Goal: Task Accomplishment & Management: Use online tool/utility

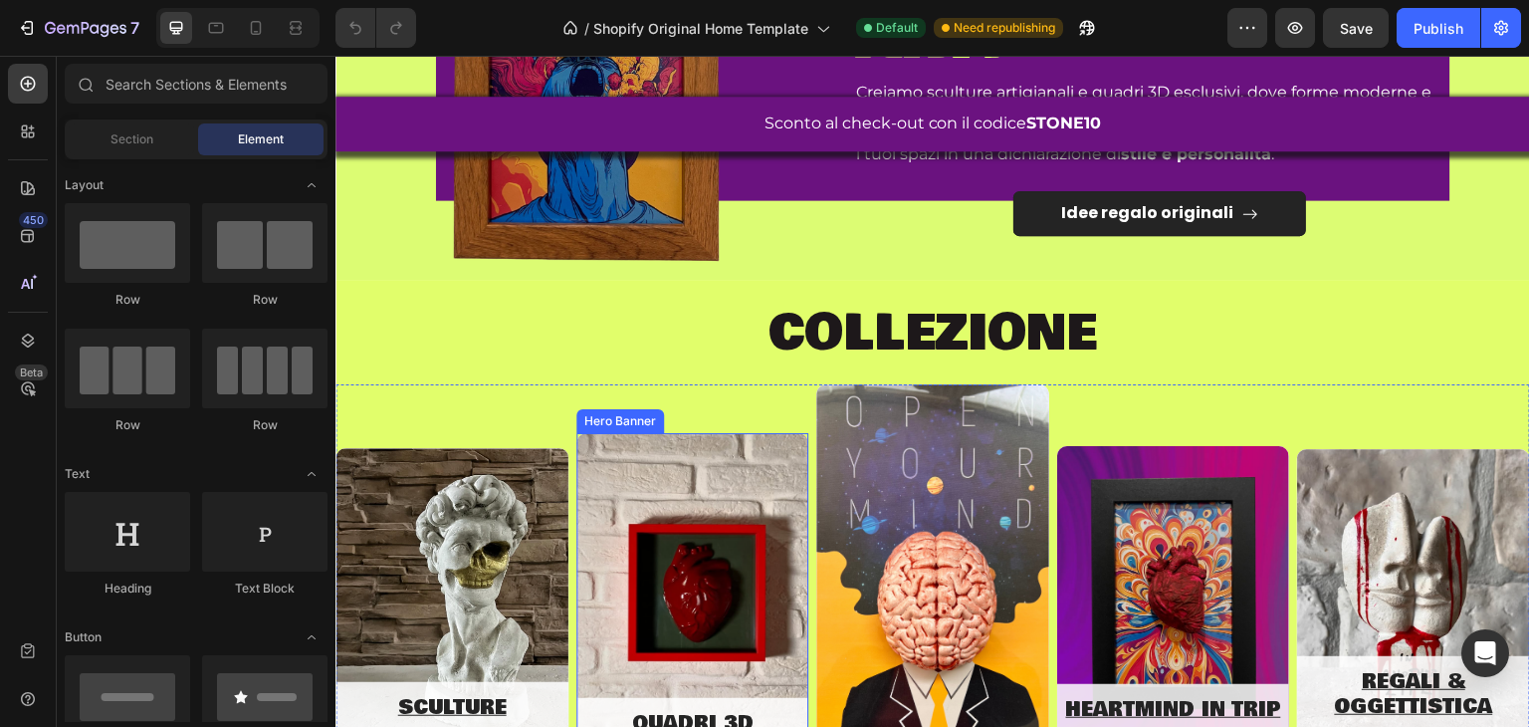
scroll to position [697, 0]
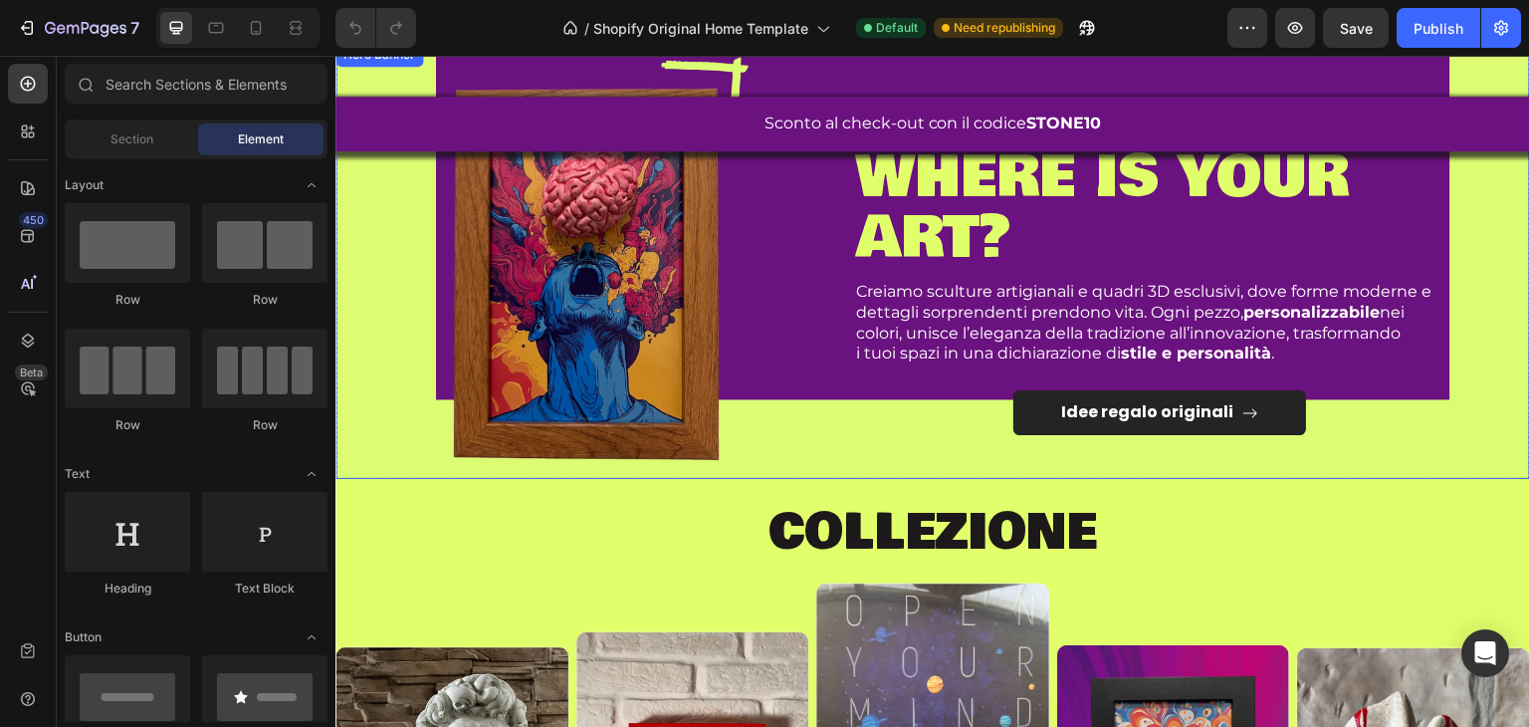
drag, startPoint x: 773, startPoint y: 380, endPoint x: 737, endPoint y: 428, distance: 59.7
click at [773, 380] on div "Image" at bounding box center [586, 285] width 472 height 348
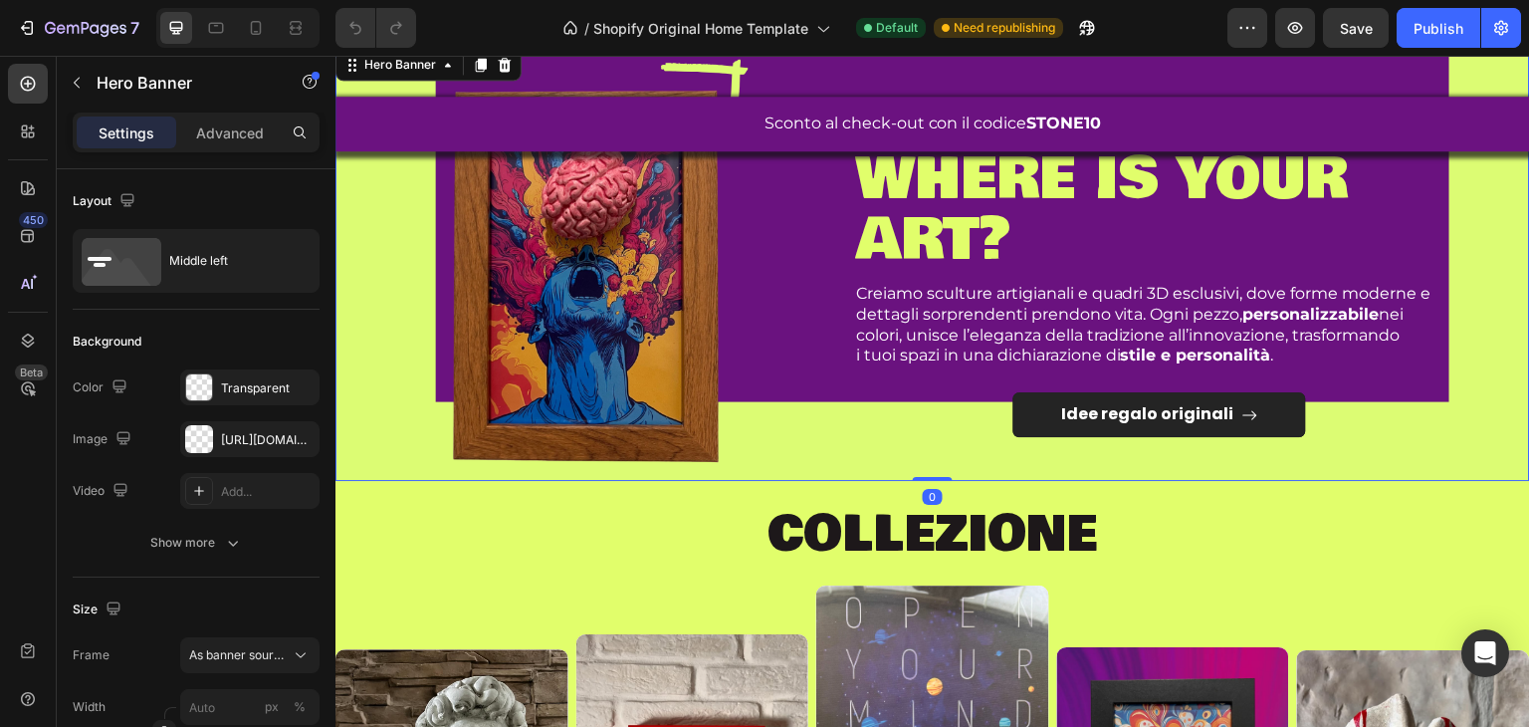
scroll to position [498, 0]
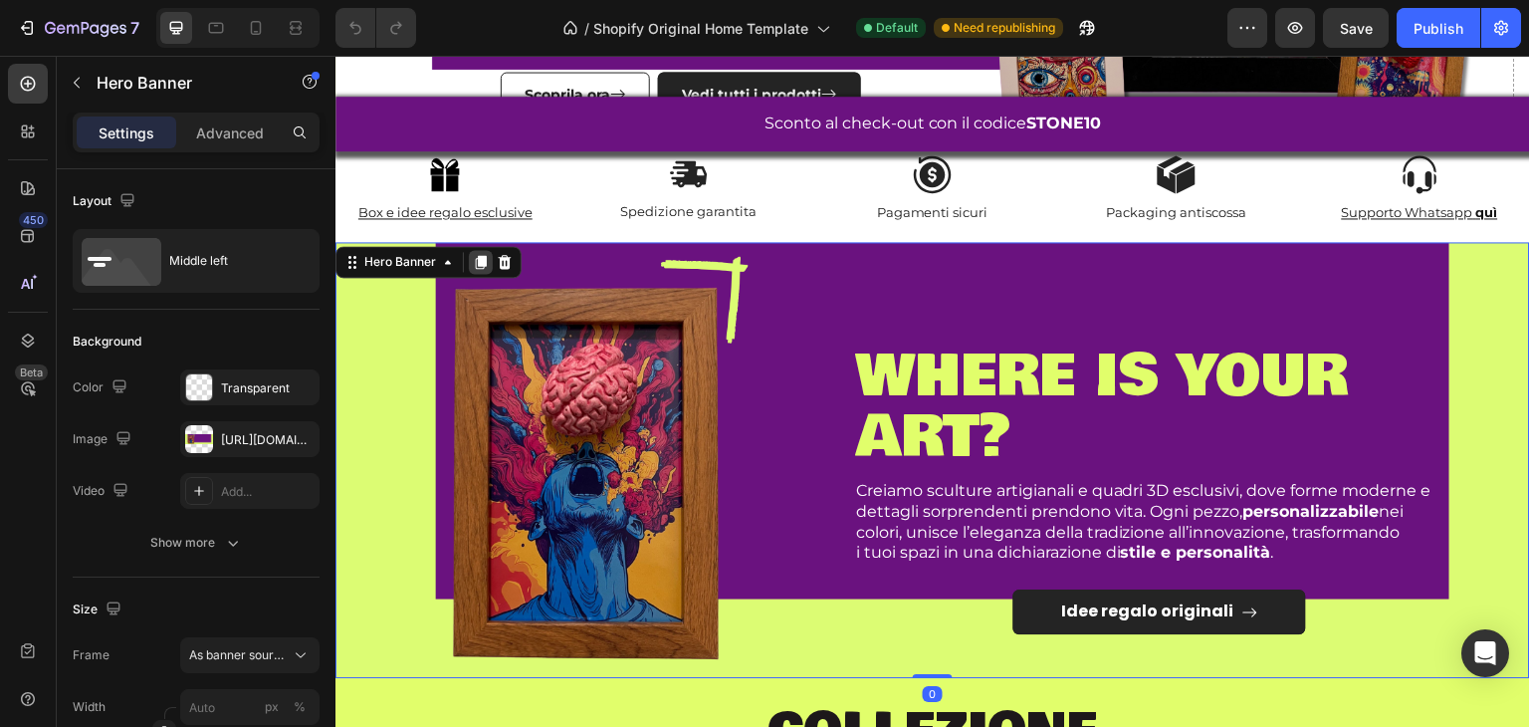
click at [474, 256] on icon at bounding box center [481, 262] width 16 height 16
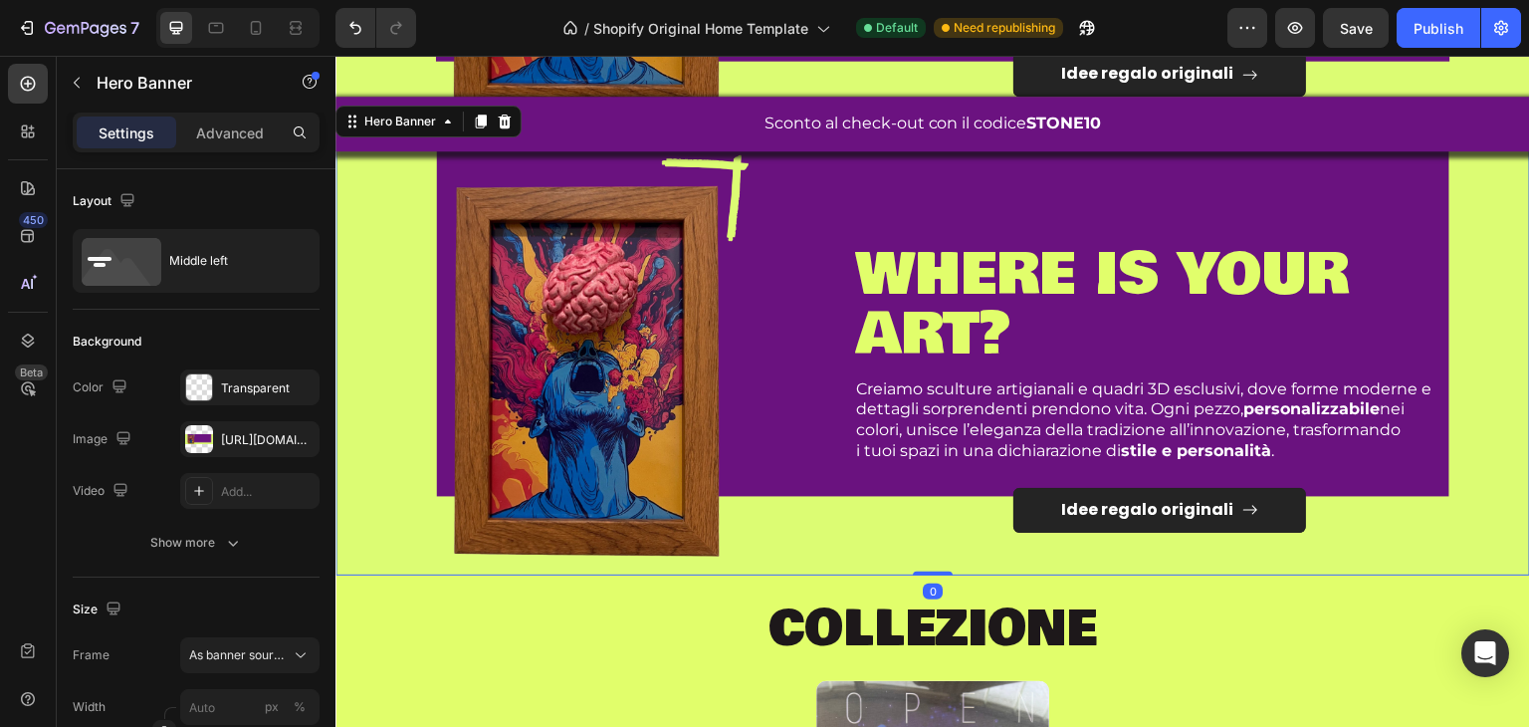
scroll to position [1044, 0]
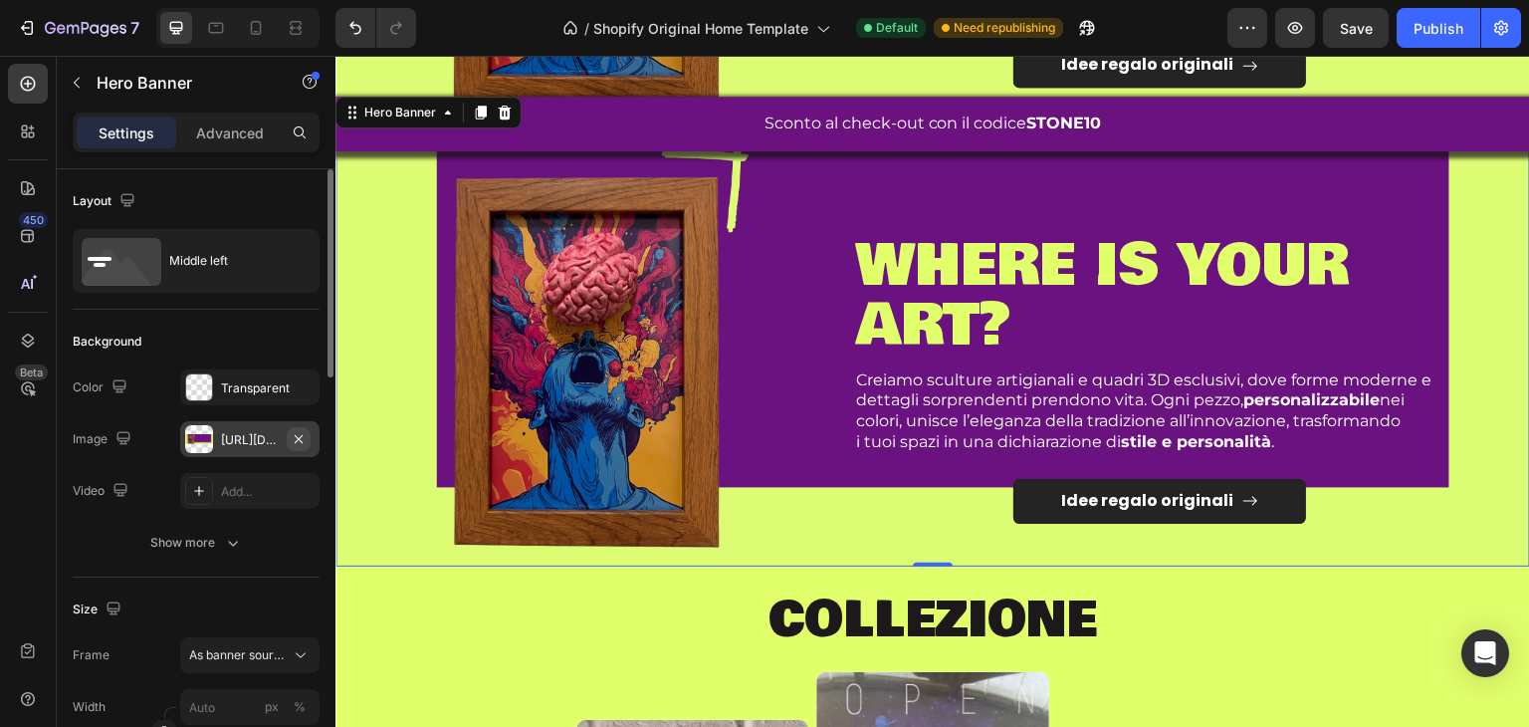
click at [302, 435] on icon "button" at bounding box center [299, 438] width 8 height 8
type input "100"
type input "Auto"
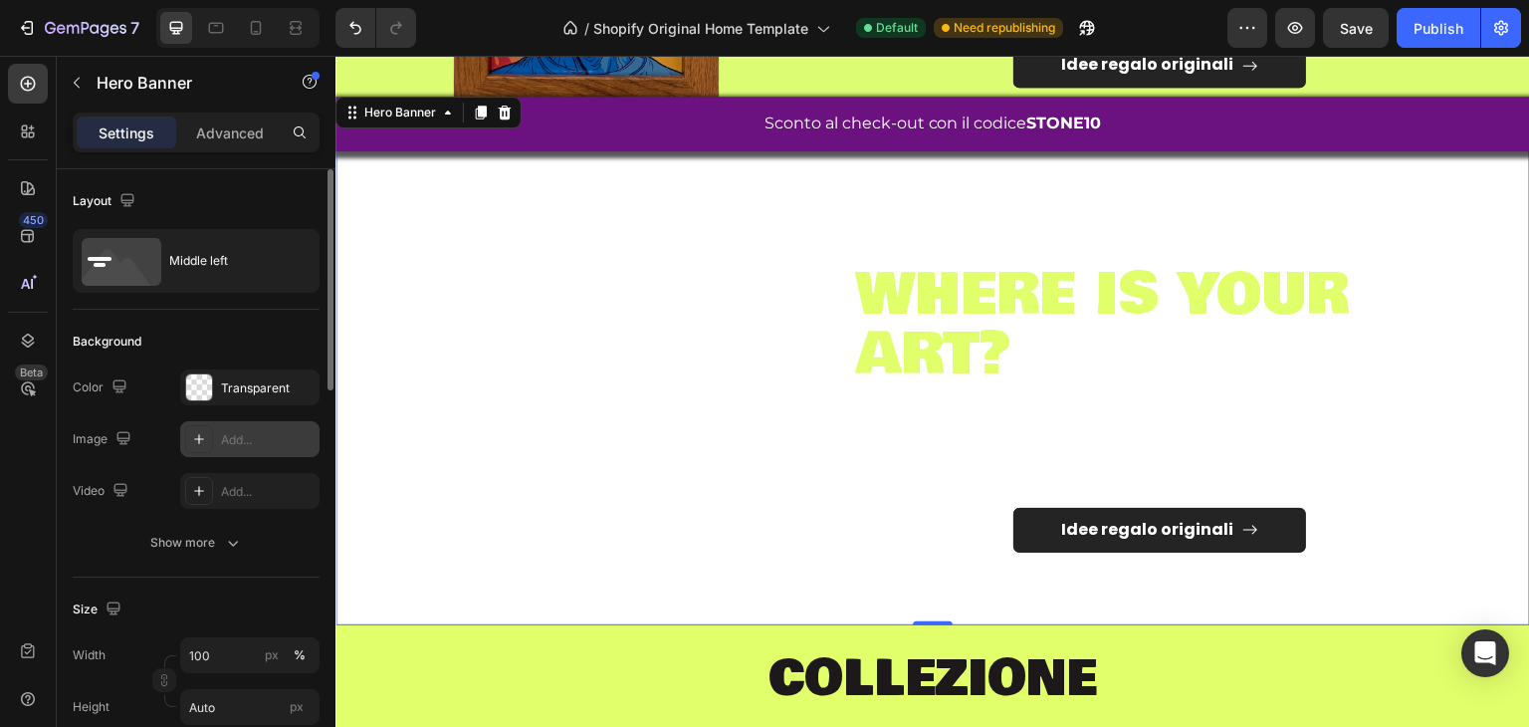
click at [537, 320] on div "Image" at bounding box center [586, 402] width 472 height 348
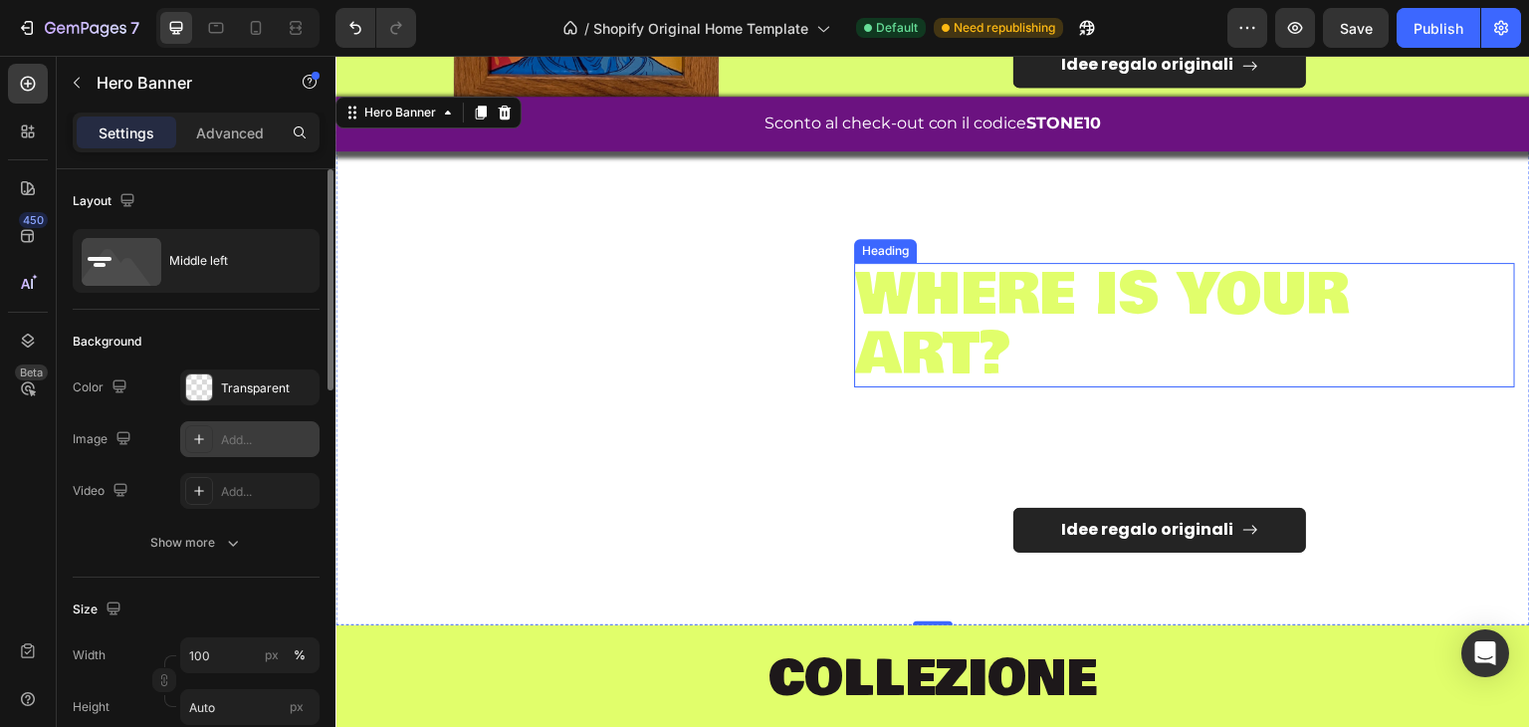
click at [873, 350] on span "where is your art?" at bounding box center [1102, 324] width 493 height 146
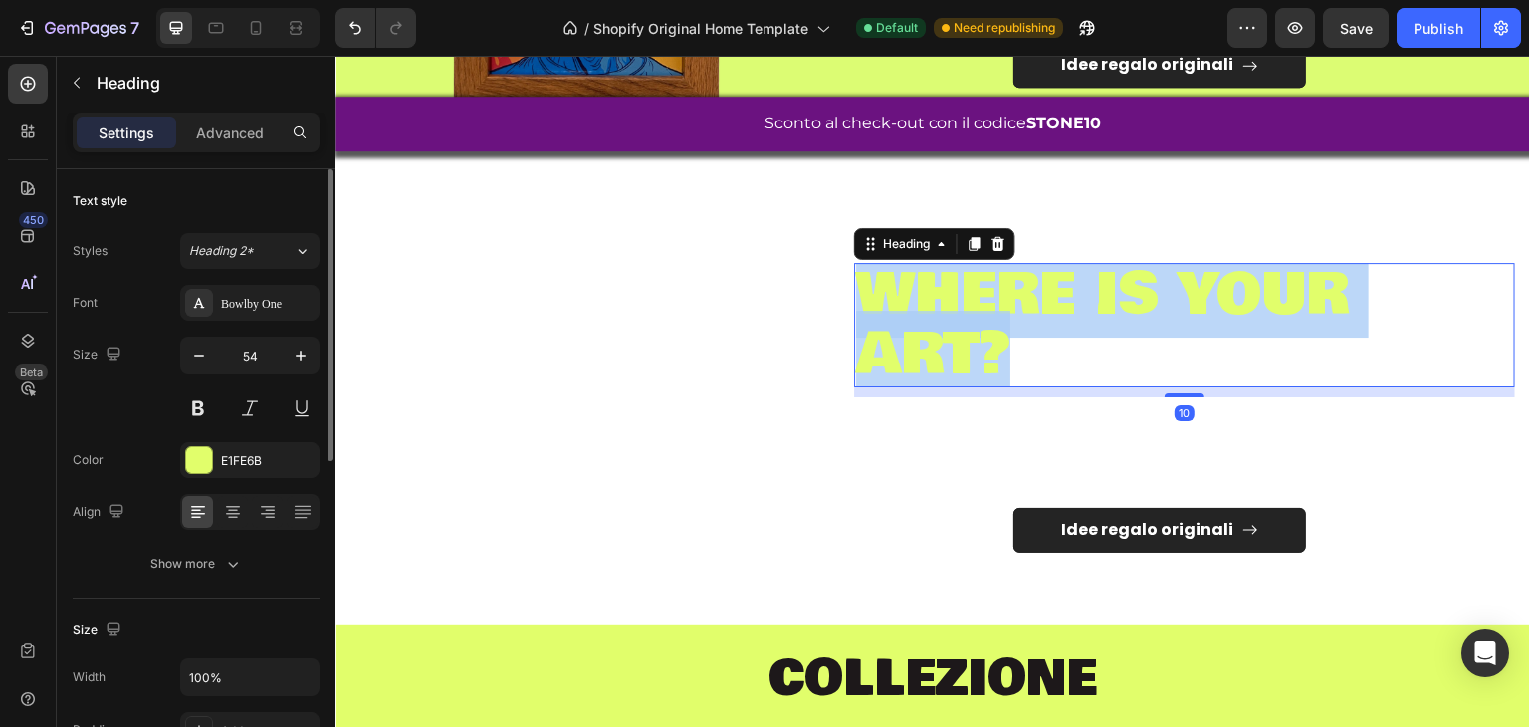
click at [873, 350] on span "where is your art?" at bounding box center [1102, 324] width 493 height 146
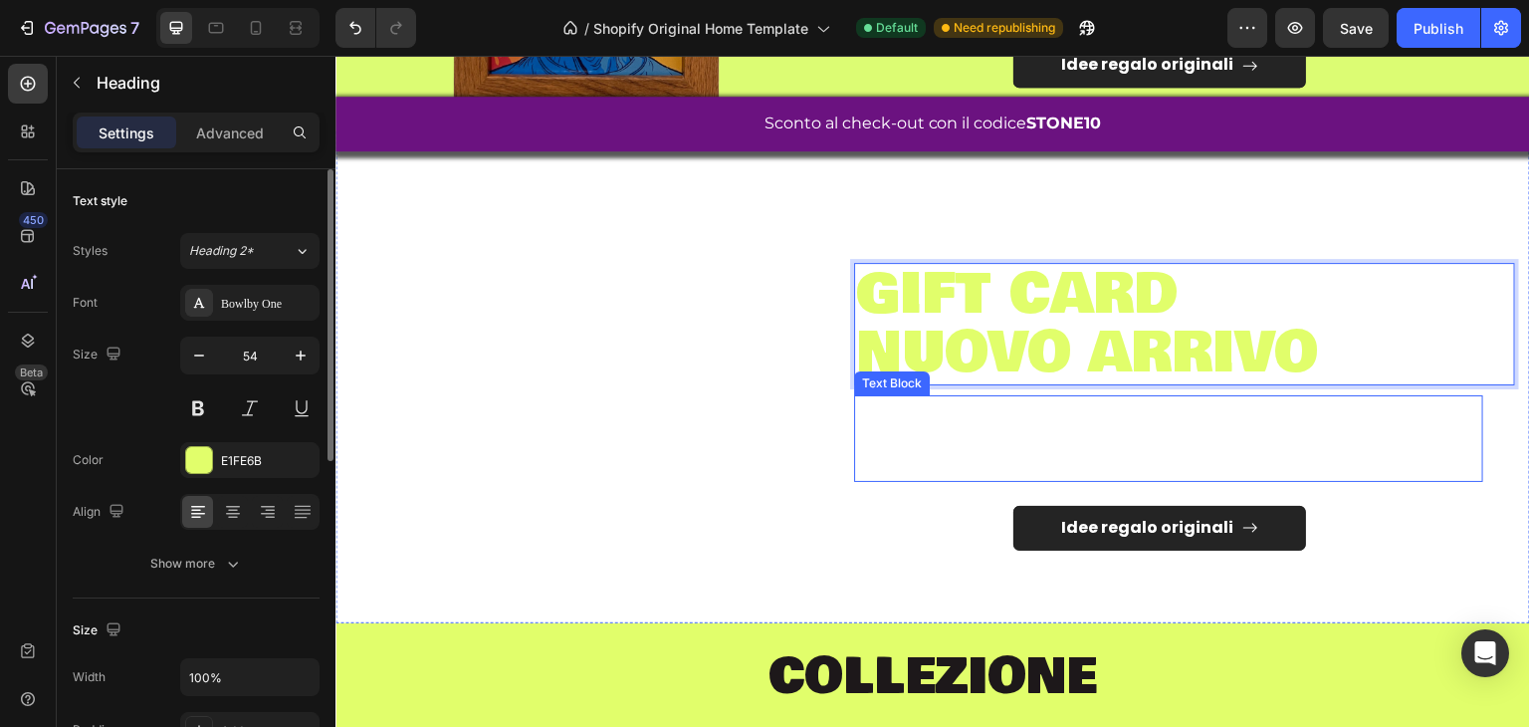
click at [1015, 414] on p "Creiamo sculture artigianali e quadri 3D esclusivi, dove forme moderne e dettag…" at bounding box center [1168, 418] width 625 height 42
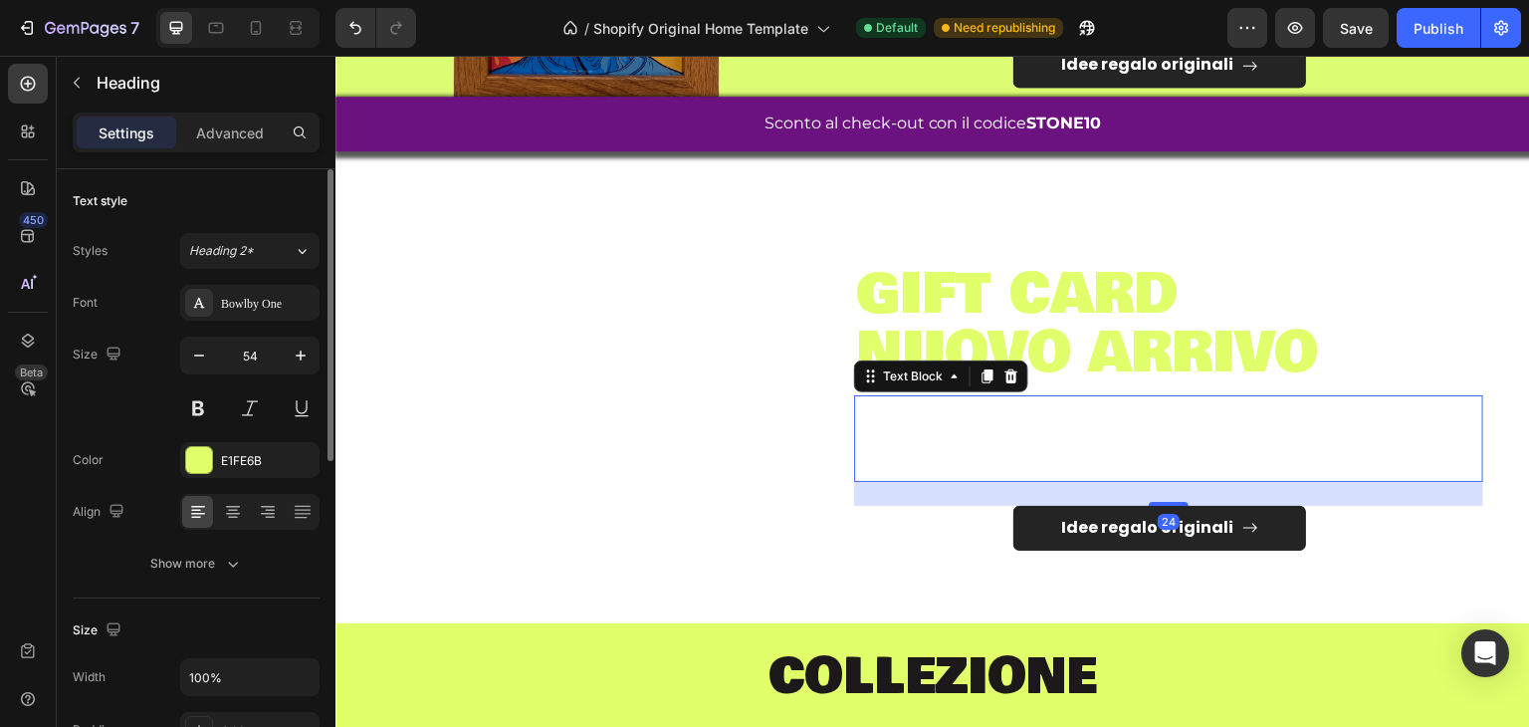
click at [1015, 414] on p "Creiamo sculture artigianali e quadri 3D esclusivi, dove forme moderne e dettag…" at bounding box center [1168, 418] width 625 height 42
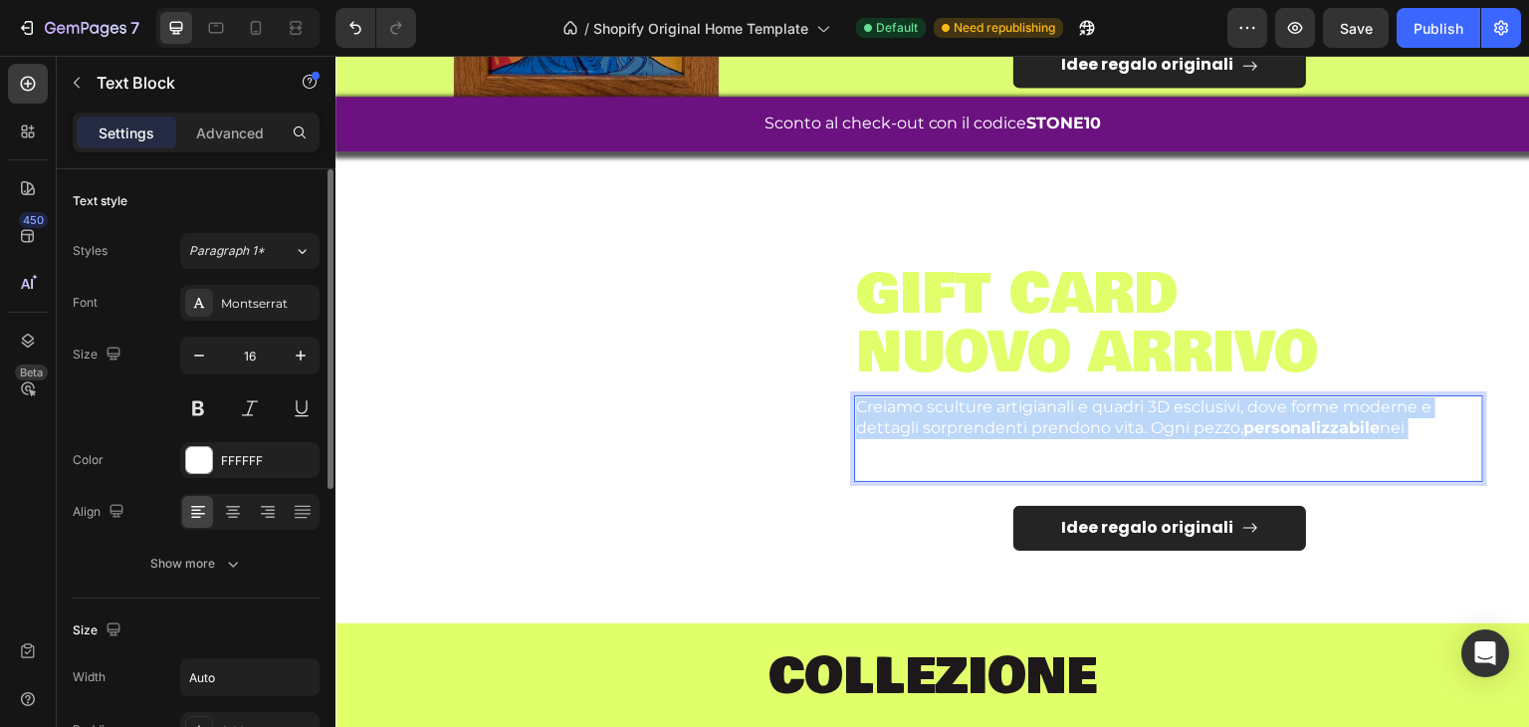
click at [1015, 414] on p "Creiamo sculture artigianali e quadri 3D esclusivi, dove forme moderne e dettag…" at bounding box center [1168, 418] width 625 height 42
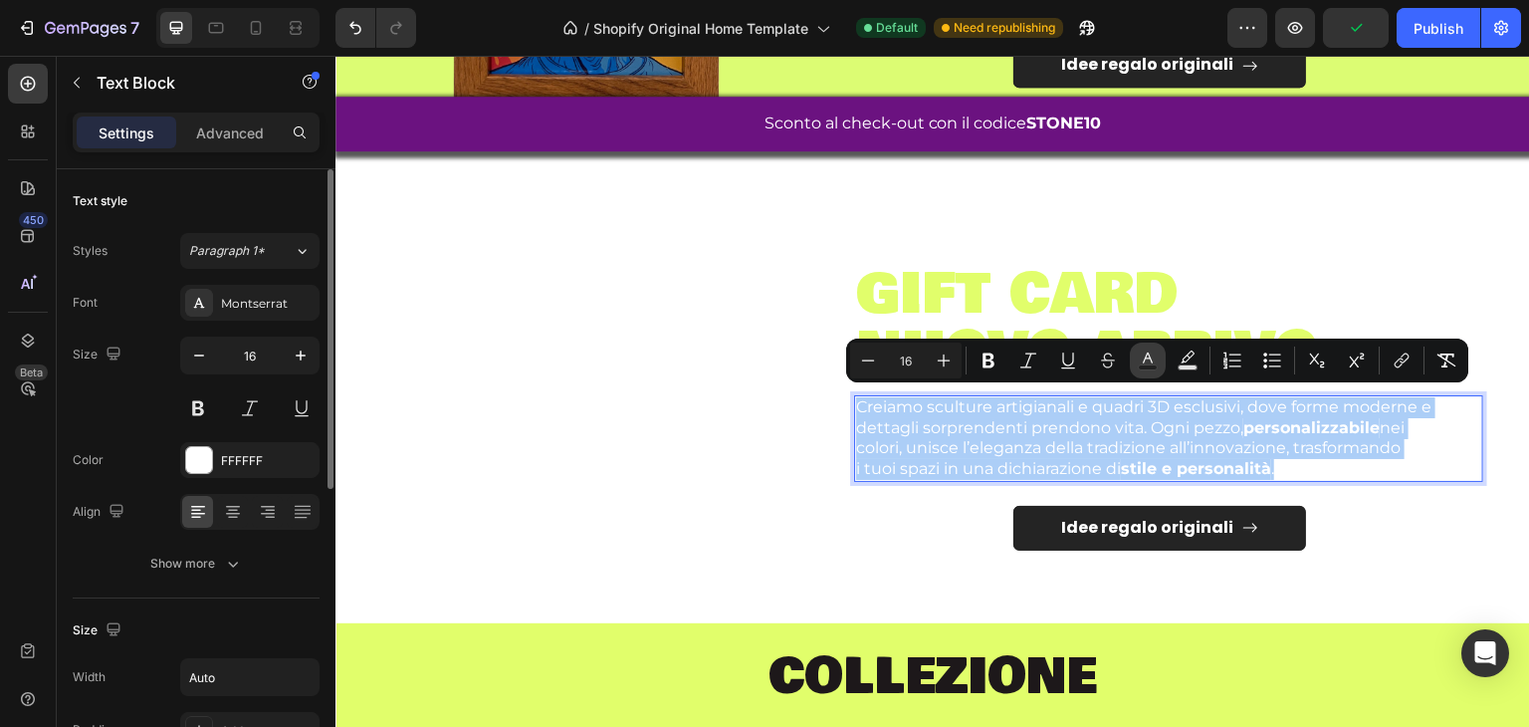
click at [1150, 363] on icon "Editor contextual toolbar" at bounding box center [1148, 360] width 20 height 20
type input "FFFFFF"
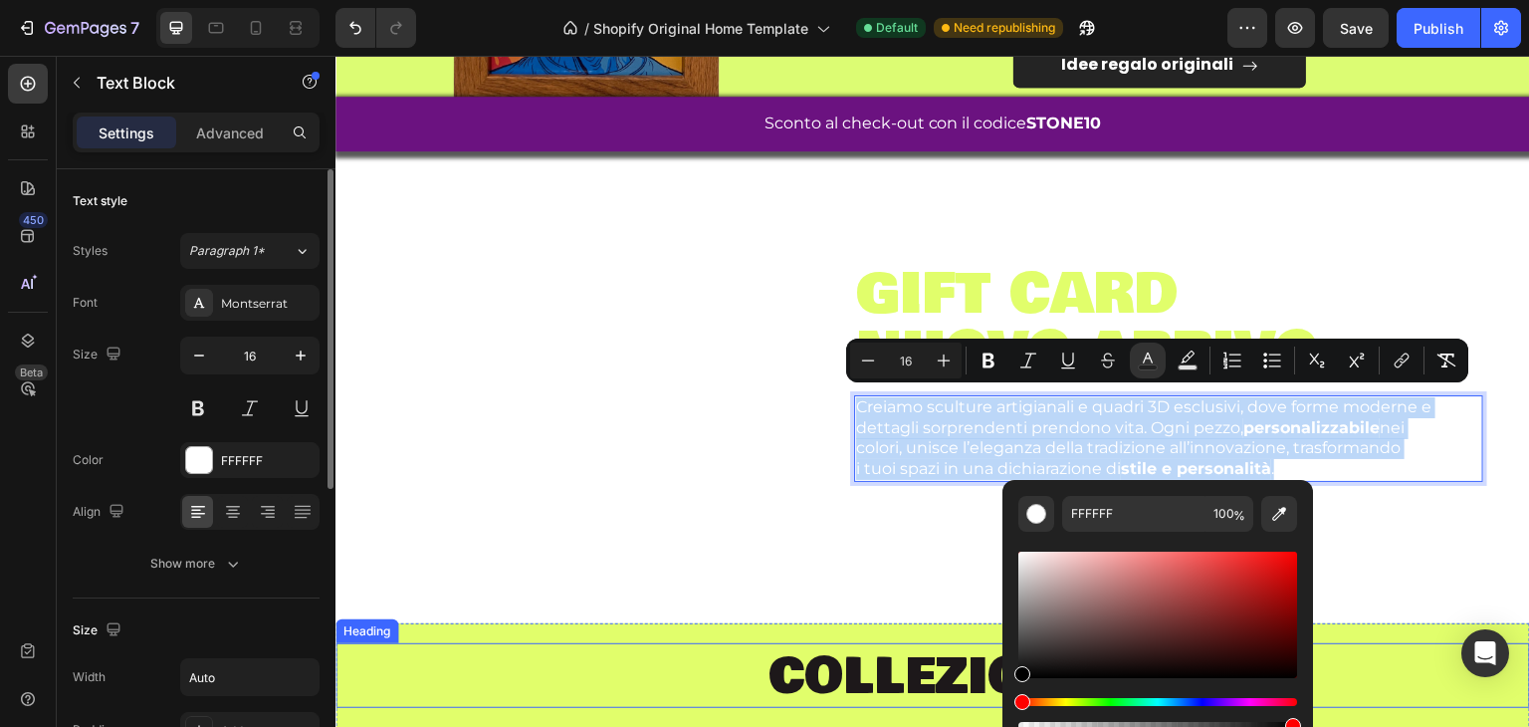
drag, startPoint x: 1439, startPoint y: 641, endPoint x: 986, endPoint y: 700, distance: 456.8
type input "000000"
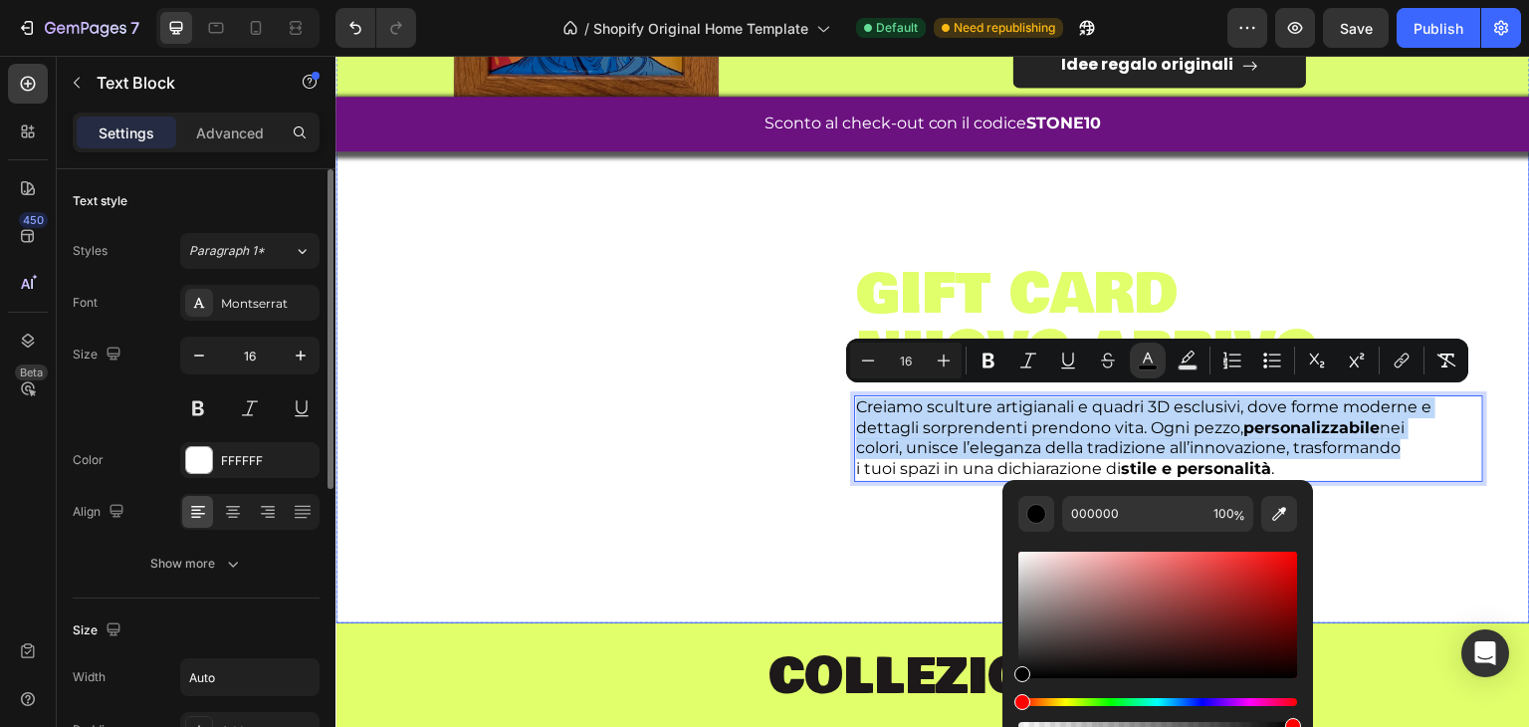
click at [773, 499] on div "Image" at bounding box center [586, 401] width 472 height 347
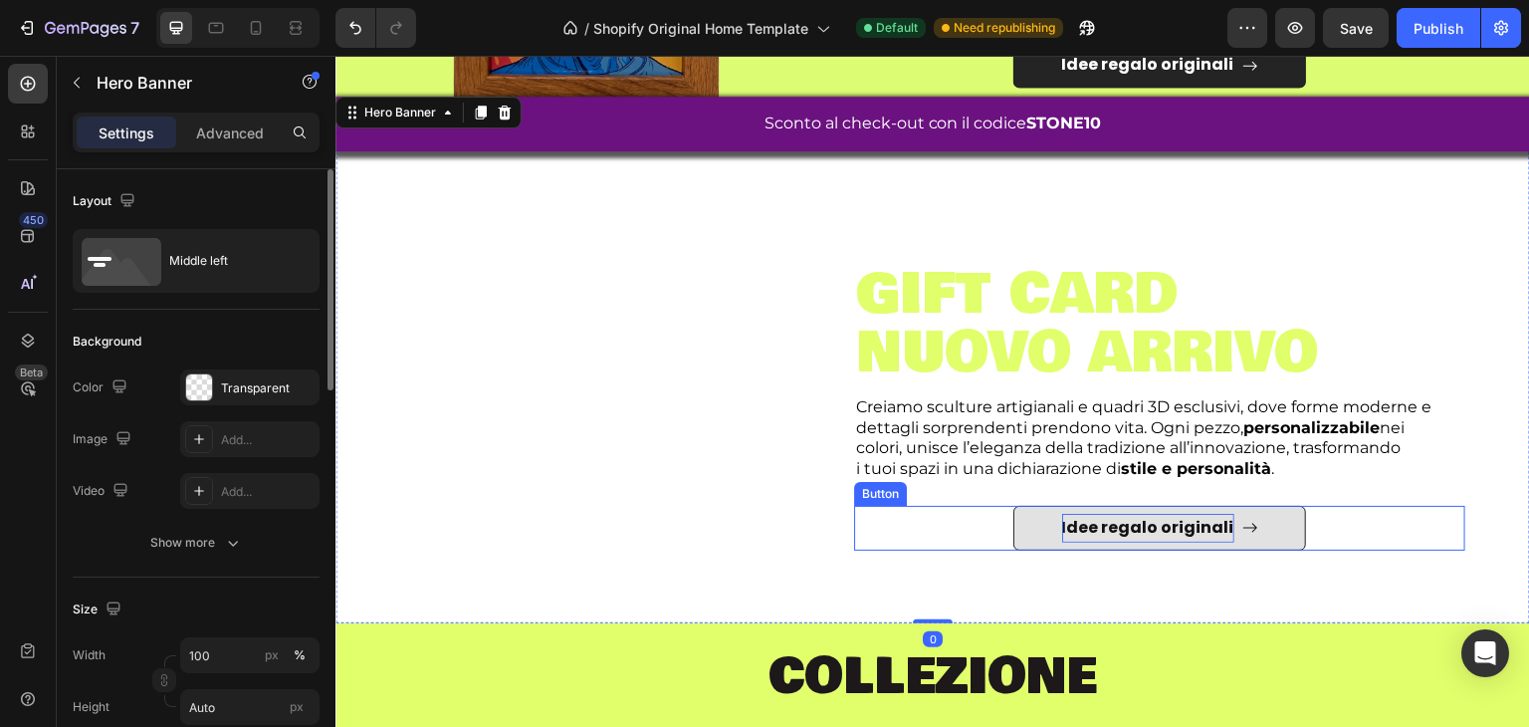
click at [1068, 514] on p "Idee regalo originali" at bounding box center [1148, 528] width 172 height 29
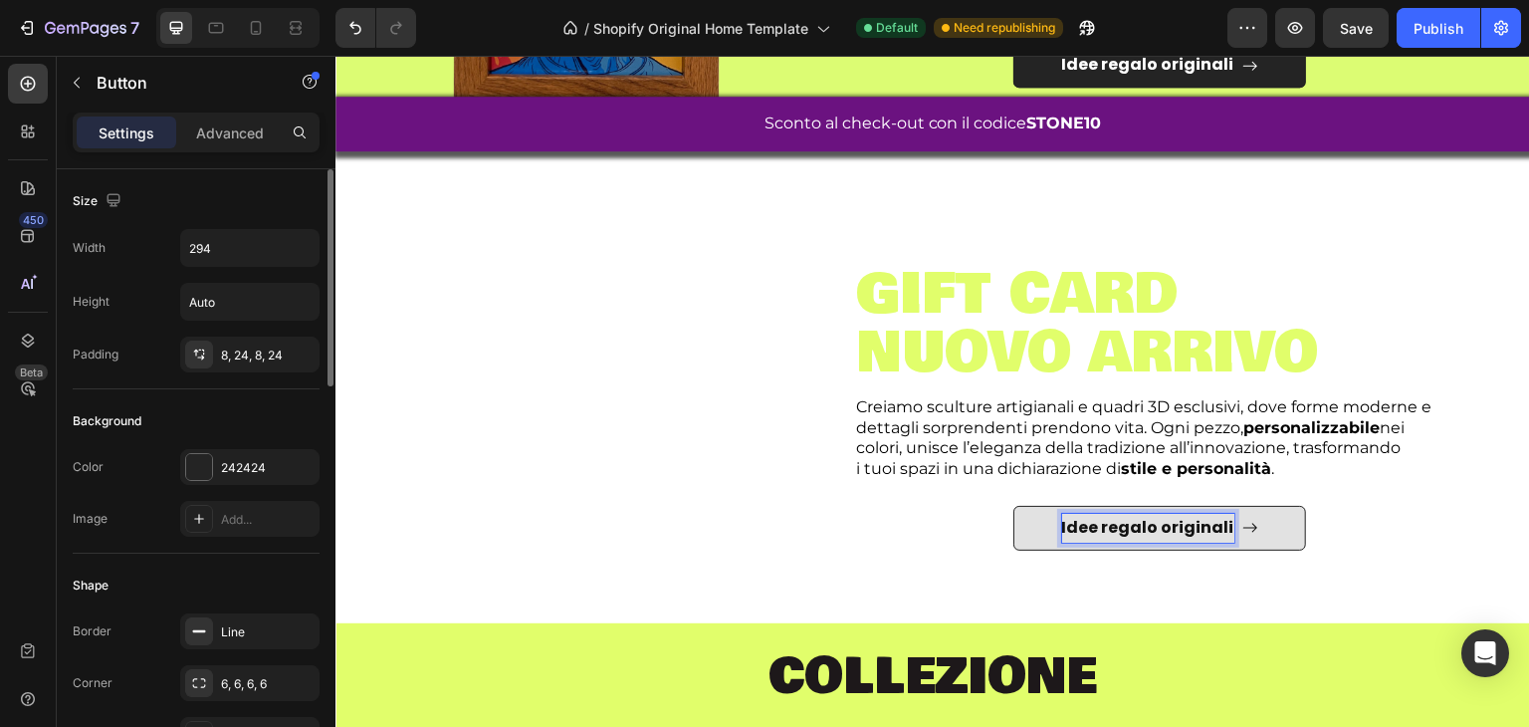
click at [1080, 520] on p "Idee regalo originali" at bounding box center [1148, 528] width 172 height 29
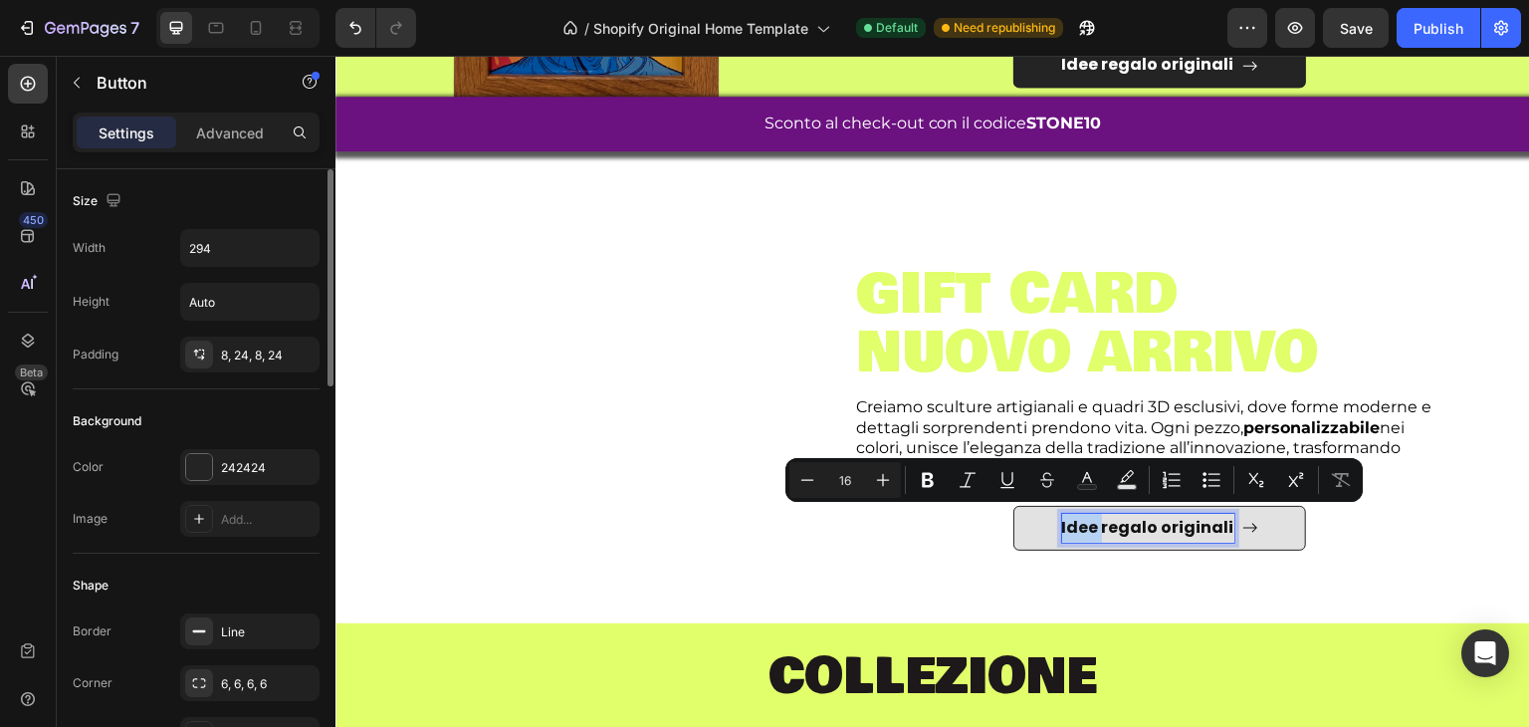
click at [1080, 520] on p "Idee regalo originali" at bounding box center [1148, 528] width 172 height 29
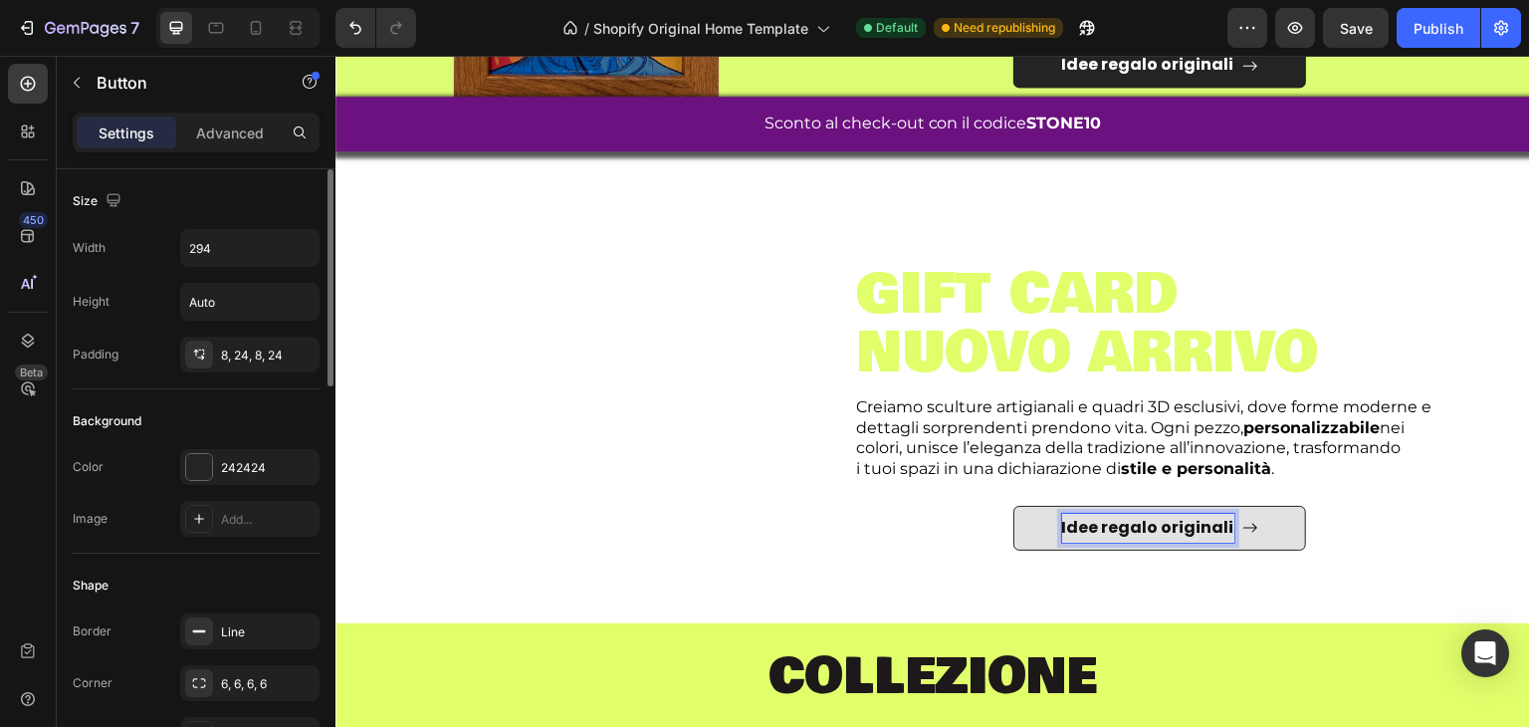
click at [1077, 520] on p "Idee regalo originali" at bounding box center [1148, 528] width 172 height 29
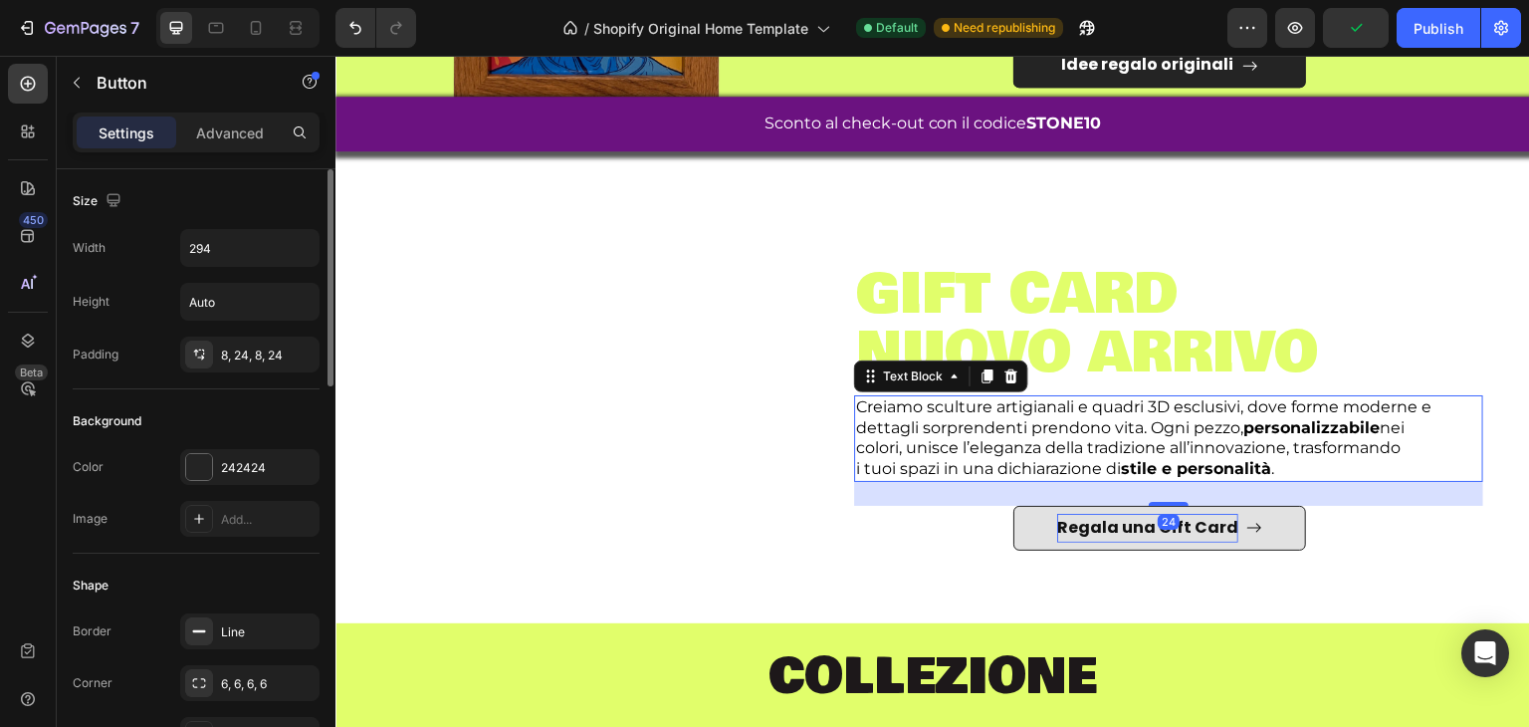
click at [1017, 459] on span "i tuoi spazi in una dichiarazione di stile e personalità ." at bounding box center [1065, 468] width 418 height 19
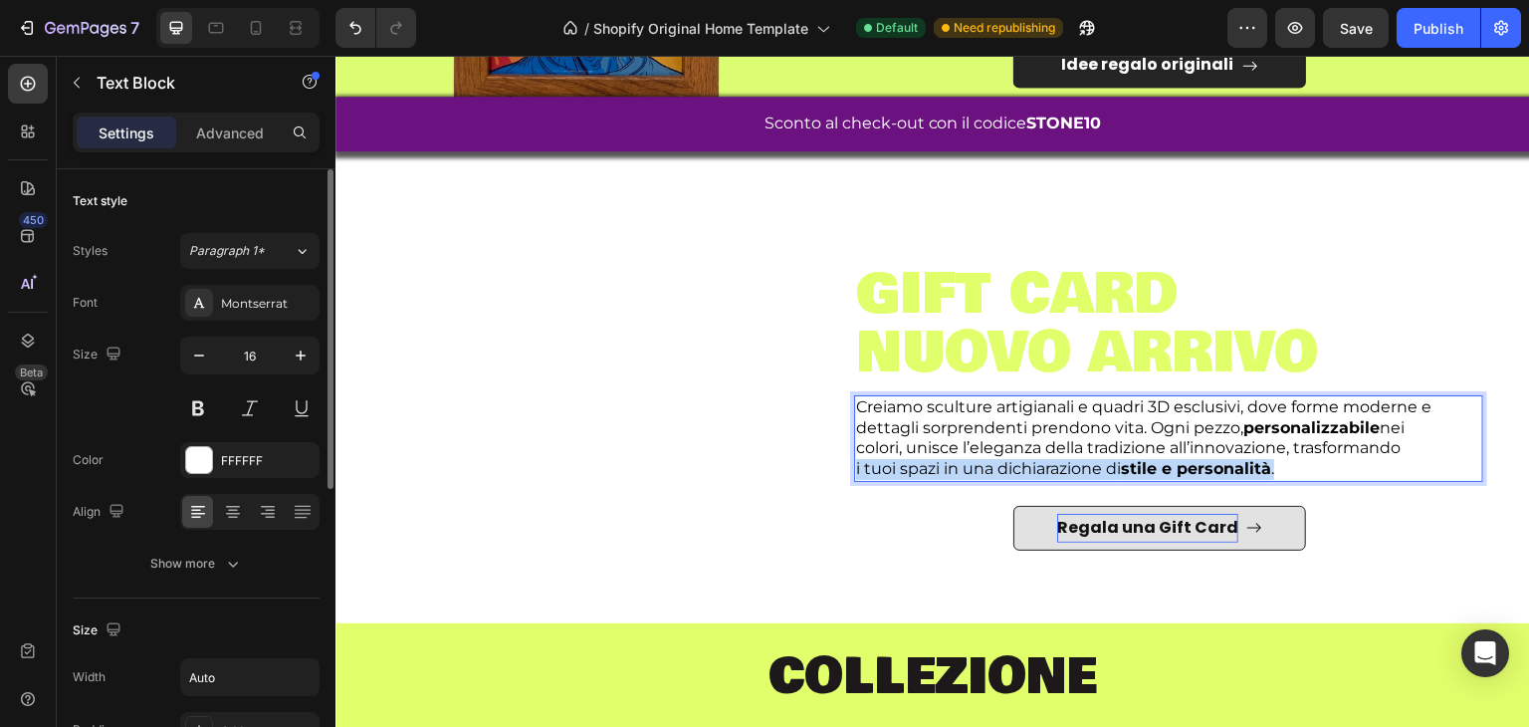
click at [1017, 459] on span "i tuoi spazi in una dichiarazione di stile e personalità ." at bounding box center [1065, 468] width 418 height 19
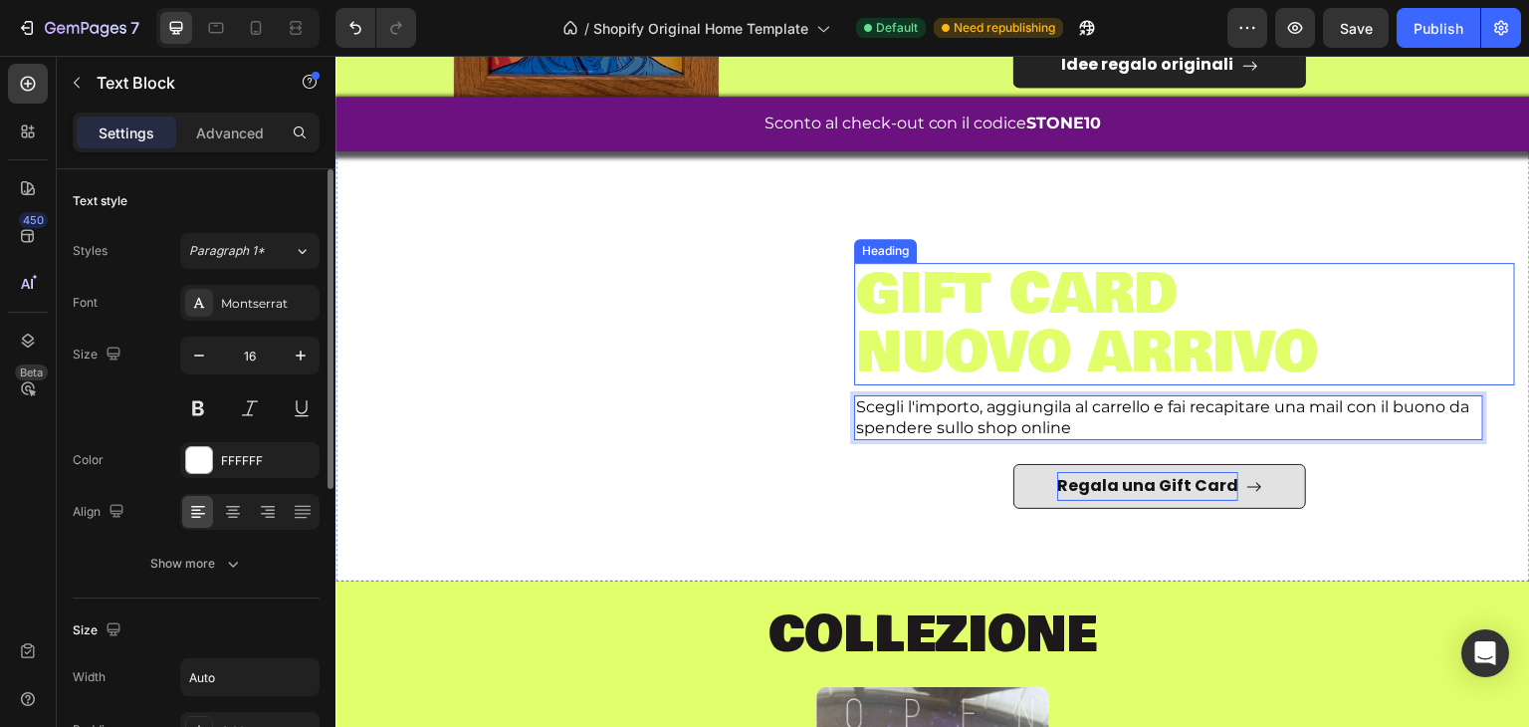
click at [993, 244] on div "gift card nuovo arrivo Heading Scegli l'importo, aggiungila al carrello e fai r…" at bounding box center [1184, 380] width 661 height 305
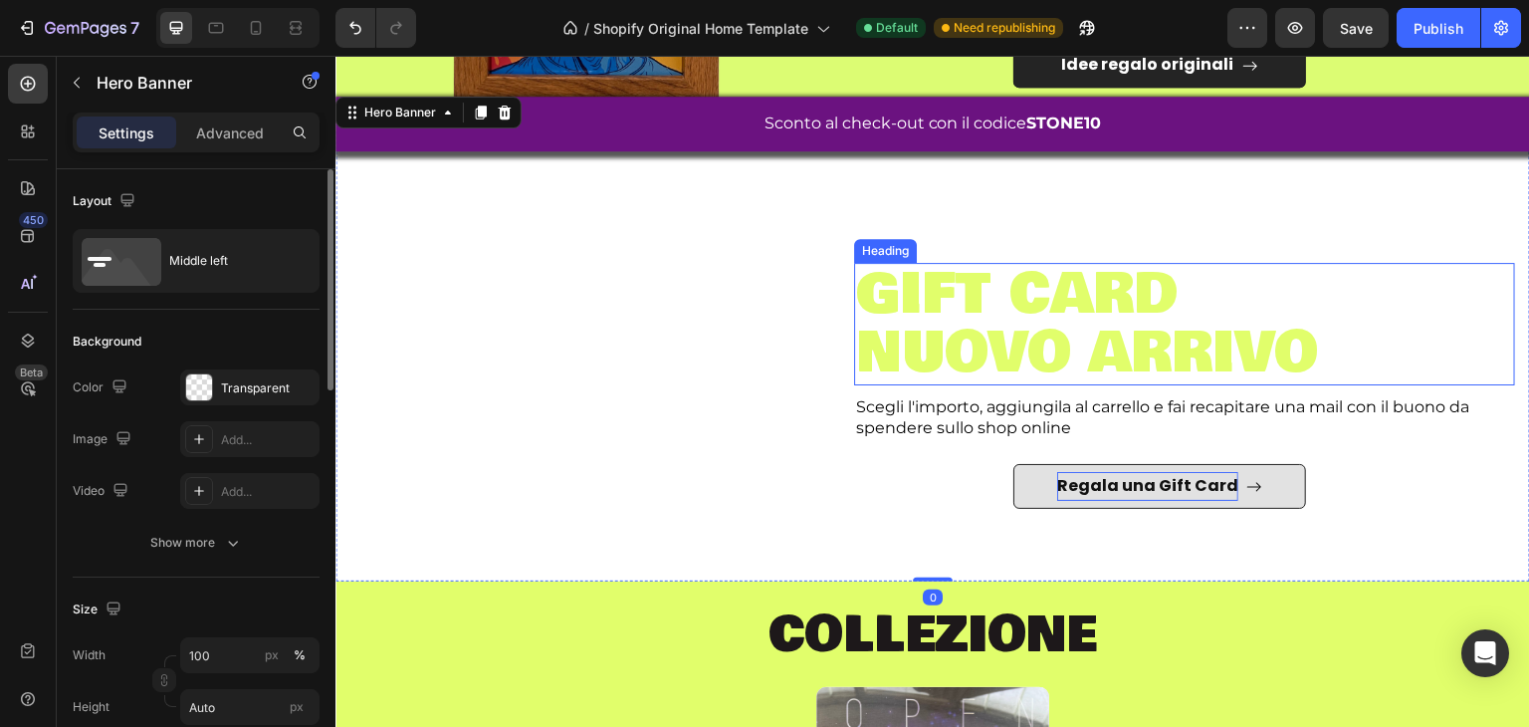
click at [991, 271] on p "gift card nuovo arrivo" at bounding box center [1184, 324] width 657 height 118
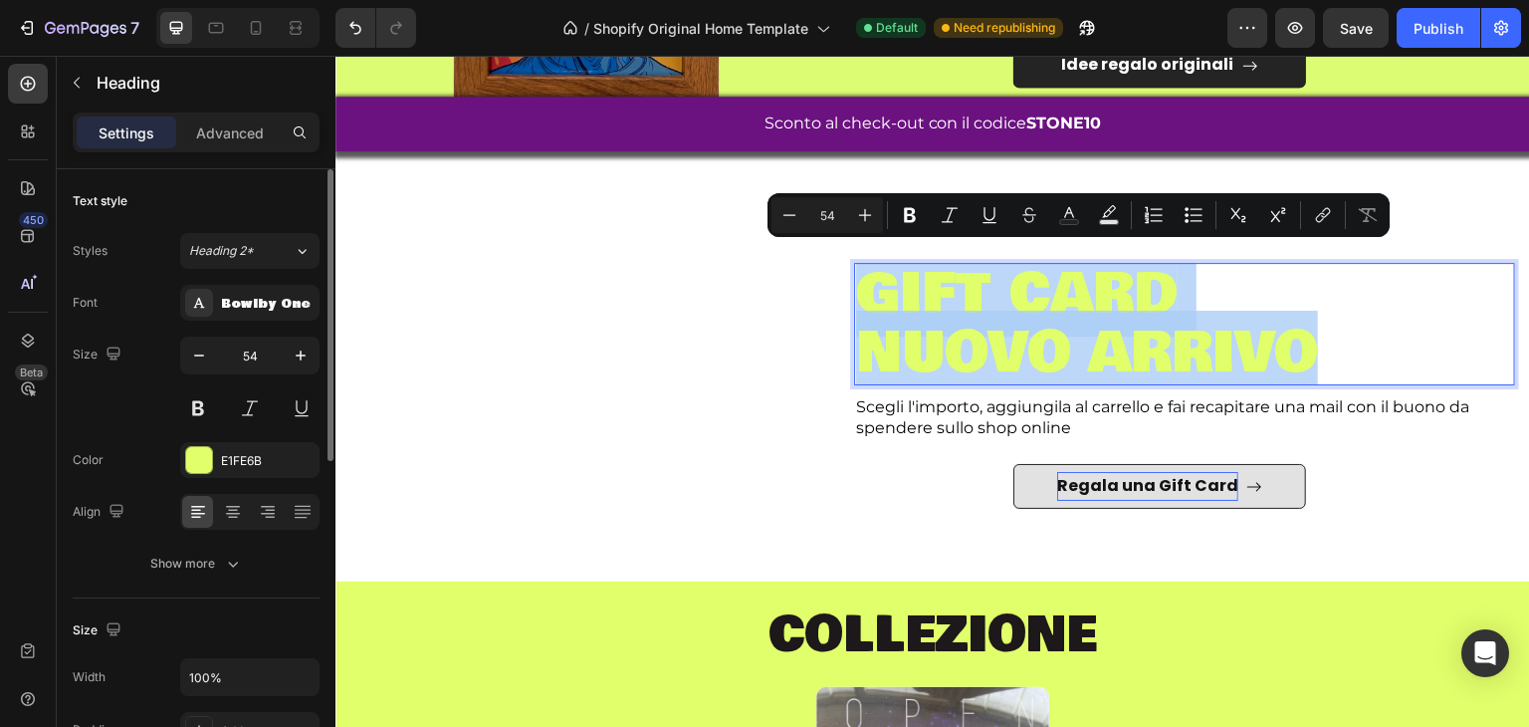
drag, startPoint x: 991, startPoint y: 271, endPoint x: 1318, endPoint y: 329, distance: 332.6
click at [1318, 329] on p "gift card nuovo arrivo" at bounding box center [1184, 324] width 657 height 118
click at [1068, 221] on rect "Editor contextual toolbar" at bounding box center [1069, 222] width 19 height 5
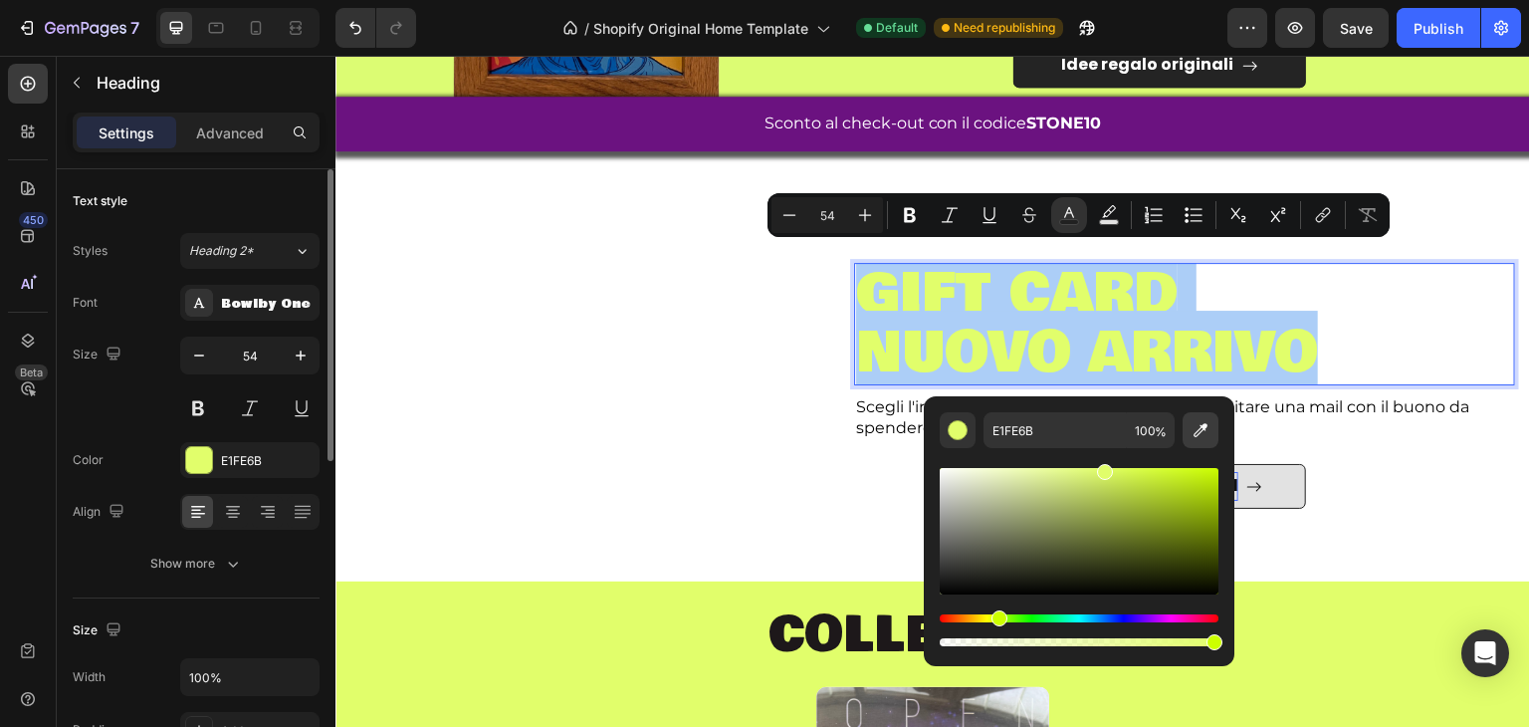
click at [1214, 447] on button "Editor contextual toolbar" at bounding box center [1201, 430] width 36 height 36
type input "6B1280"
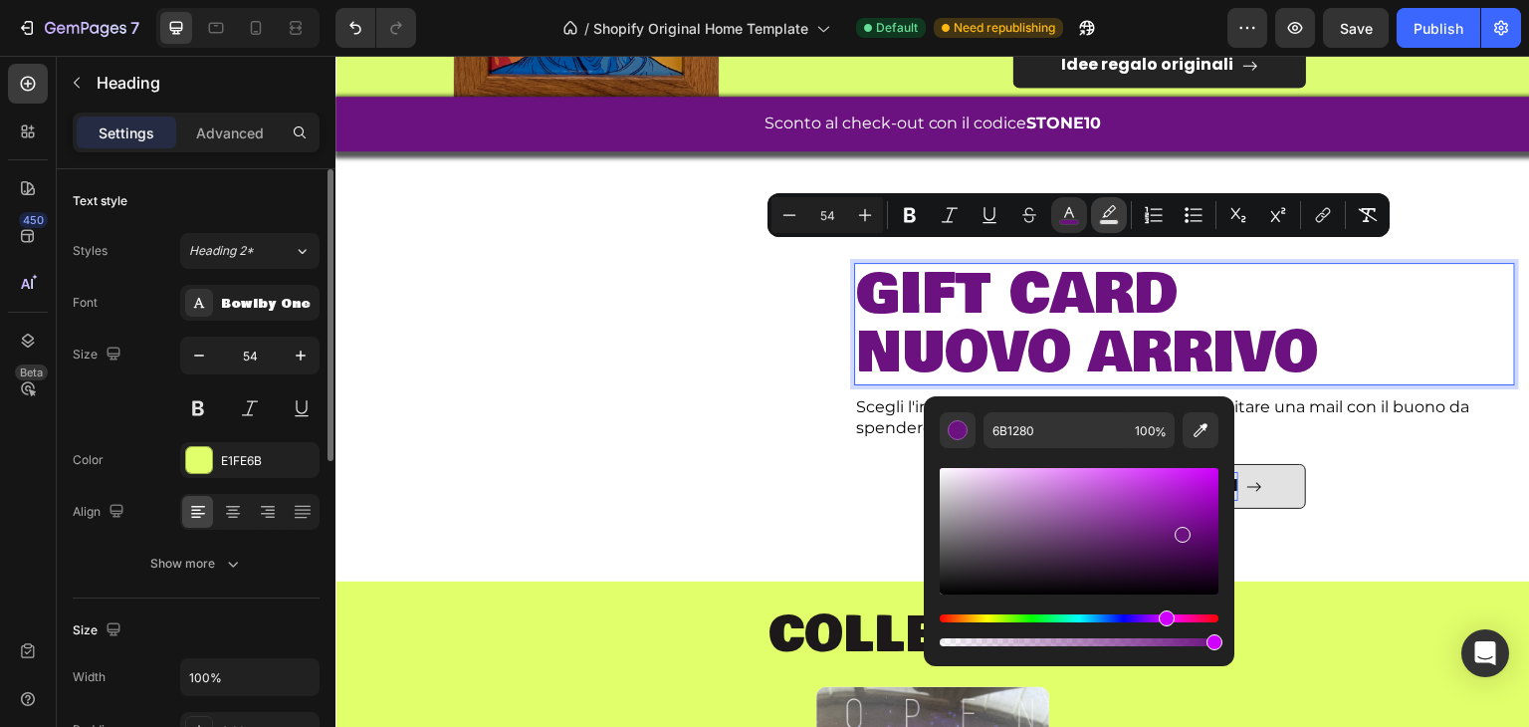
click at [1115, 216] on icon "Editor contextual toolbar" at bounding box center [1109, 215] width 20 height 20
type input "000000"
type input "77"
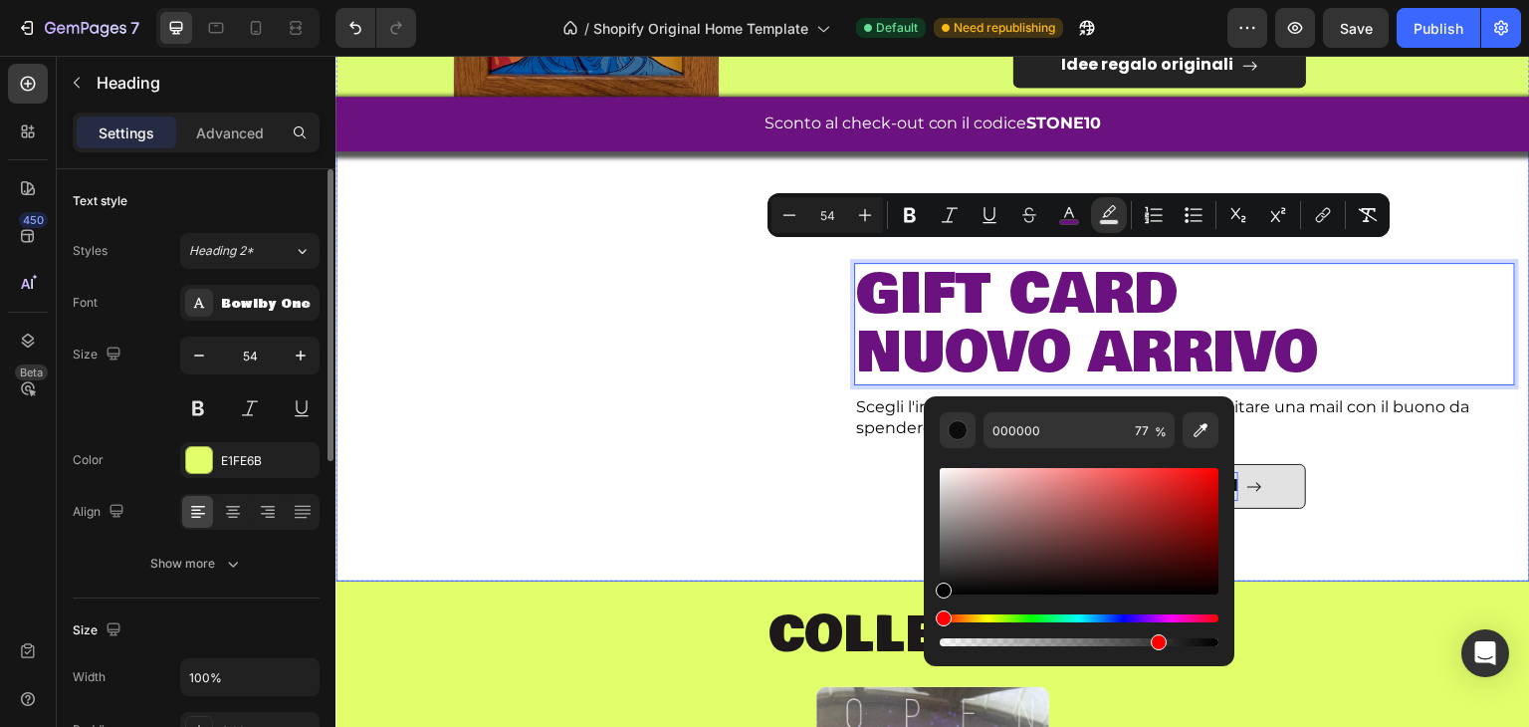
click at [645, 288] on div "Image" at bounding box center [586, 380] width 472 height 305
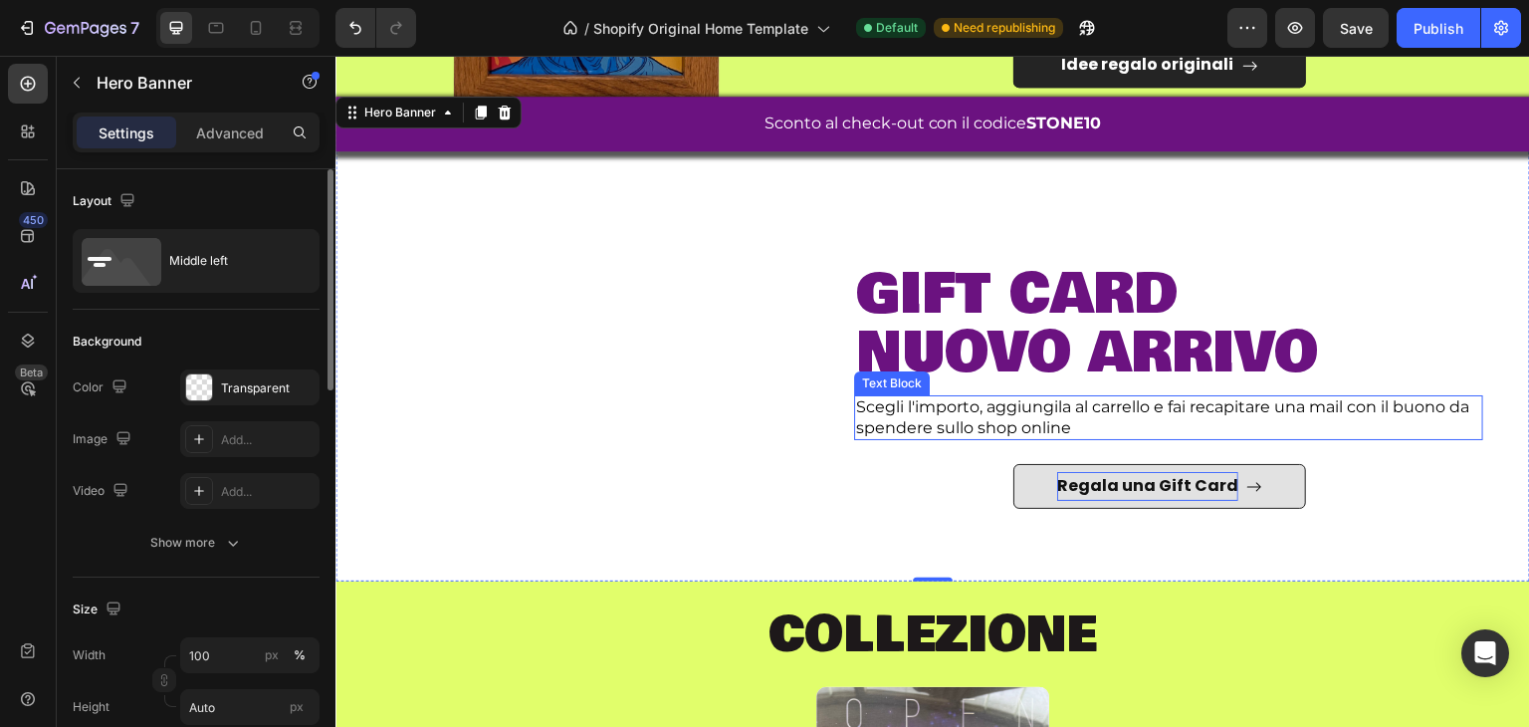
click at [1062, 406] on span "Scegli l'importo, aggiungila al carrello e fai recapitare una mail con il buono…" at bounding box center [1162, 417] width 613 height 40
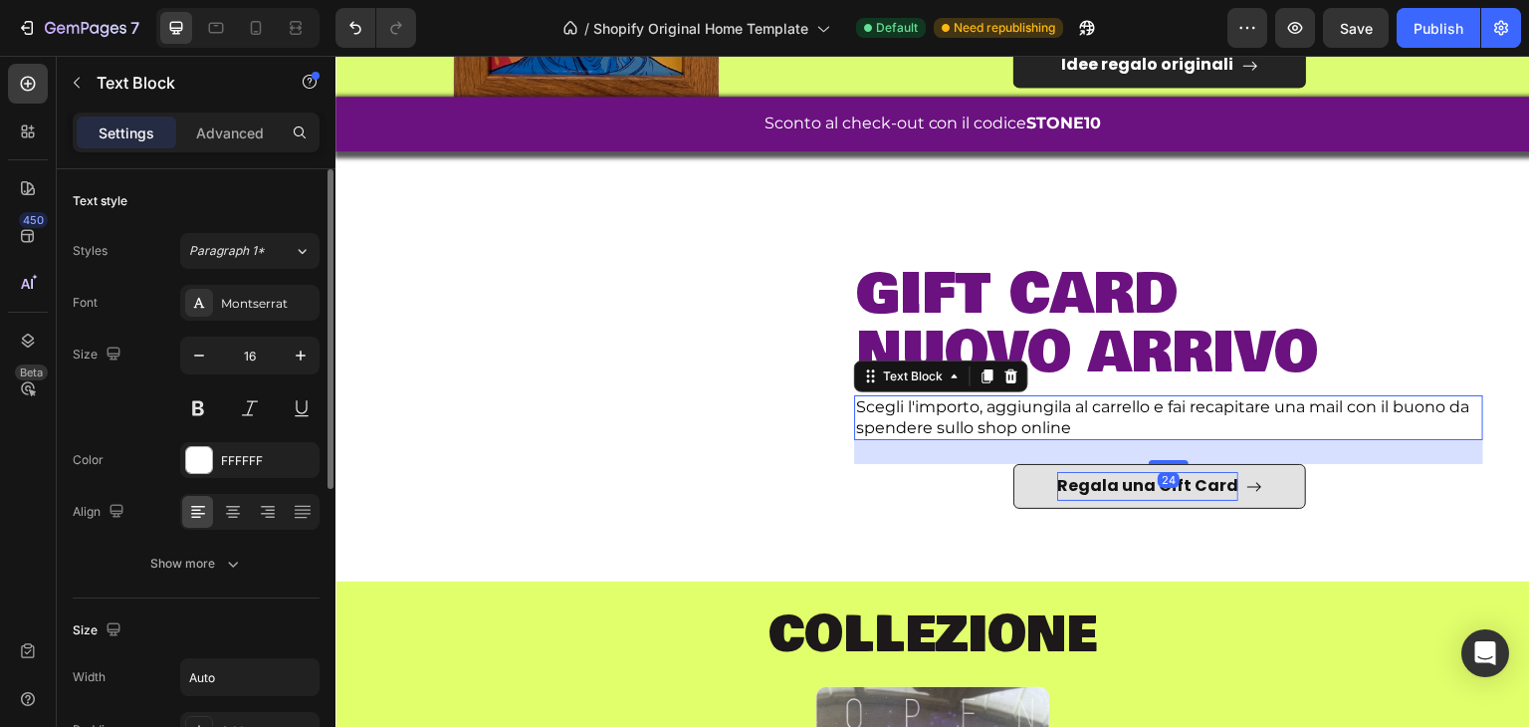
click at [1062, 406] on span "Scegli l'importo, aggiungila al carrello e fai recapitare una mail con il buono…" at bounding box center [1162, 417] width 613 height 40
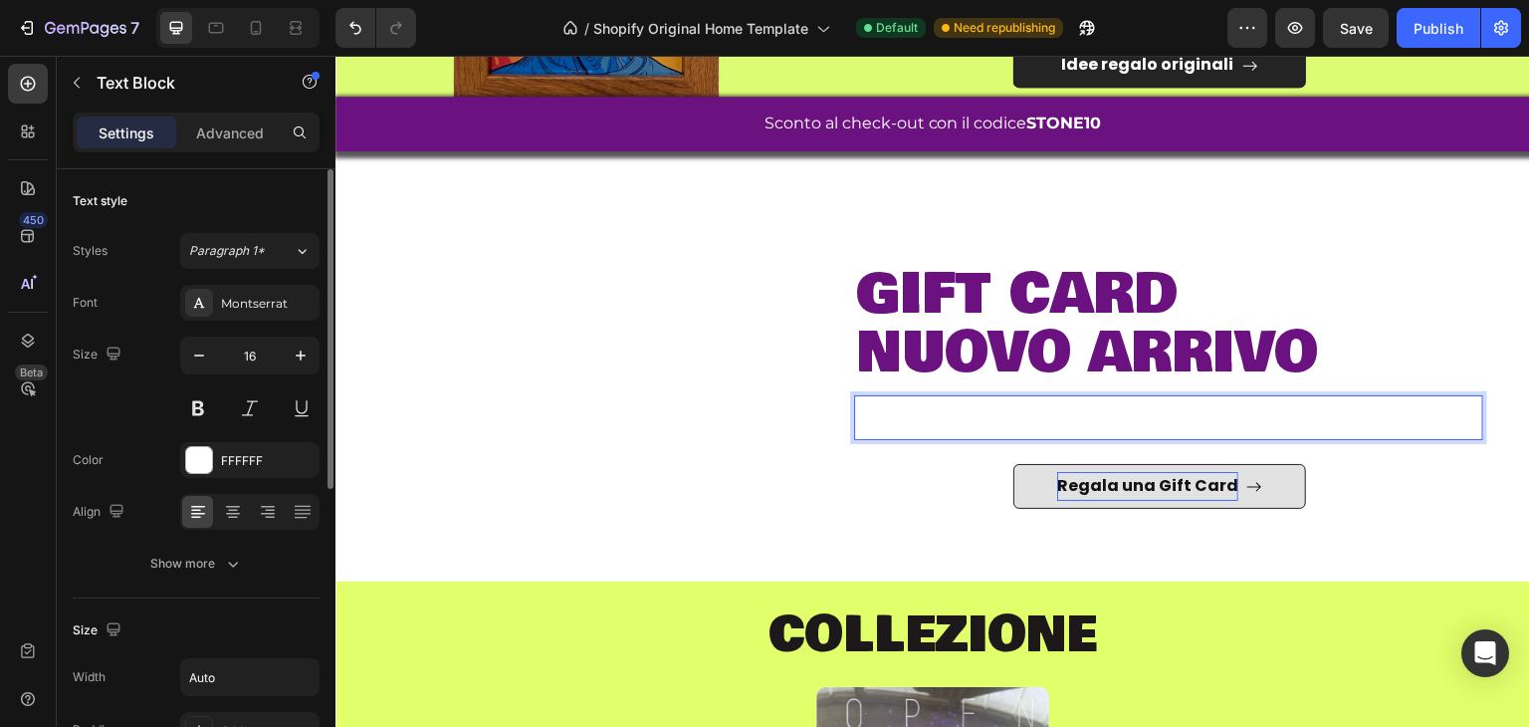
click at [1058, 407] on p "Scegli l’importo, aggiungi la Gift Card al carrello e sorprendi chi vuoi tu! La…" at bounding box center [1148, 418] width 585 height 42
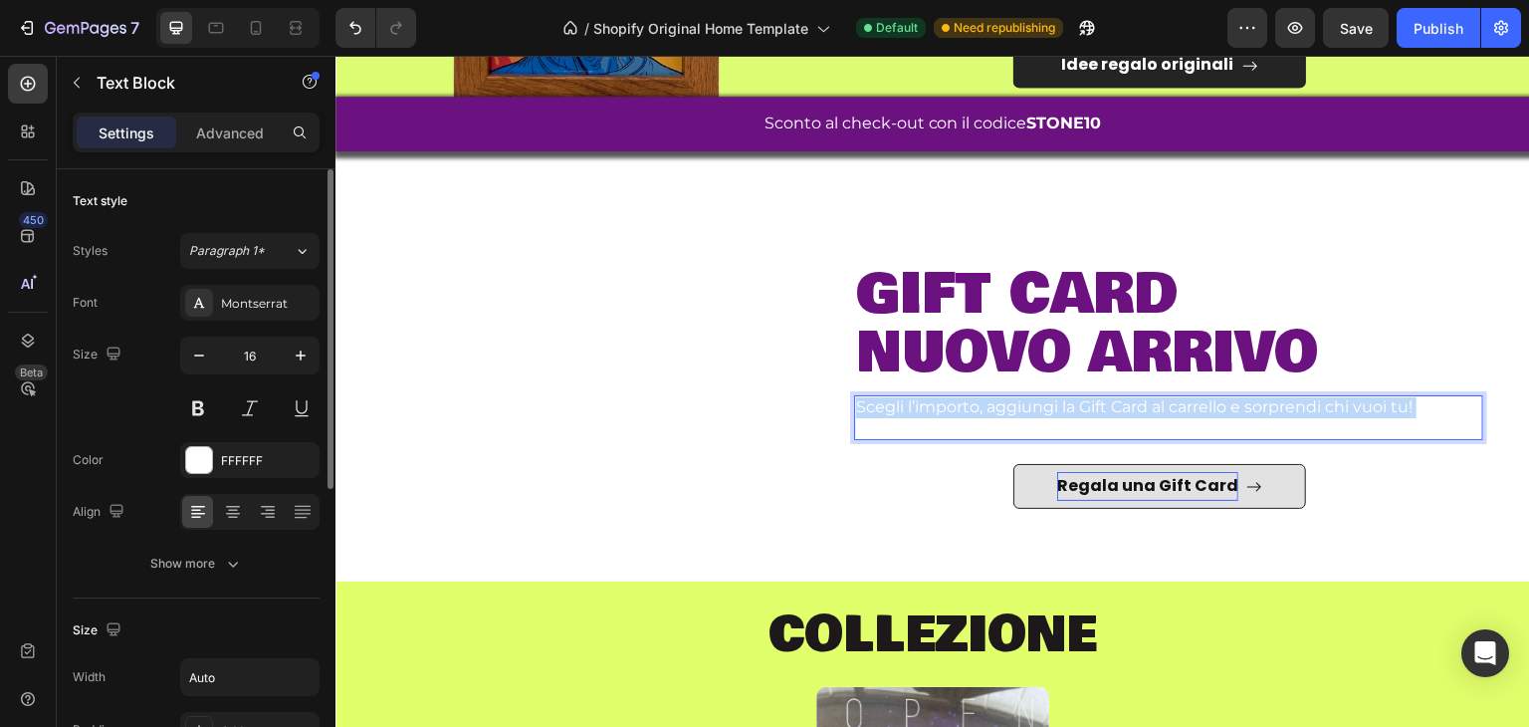
click at [1058, 407] on p "Scegli l’importo, aggiungi la Gift Card al carrello e sorprendi chi vuoi tu! La…" at bounding box center [1148, 418] width 585 height 42
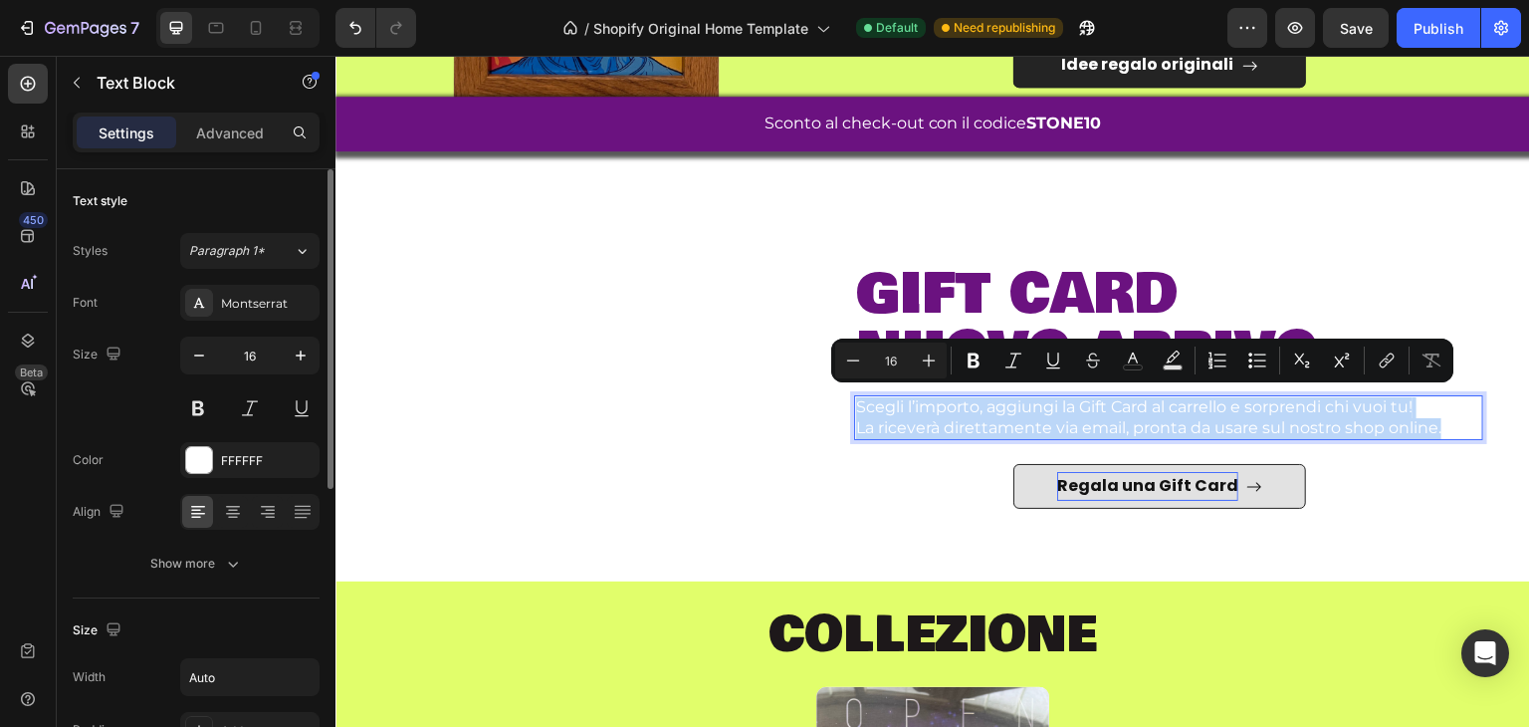
drag, startPoint x: 1058, startPoint y: 407, endPoint x: 1529, endPoint y: 469, distance: 475.0
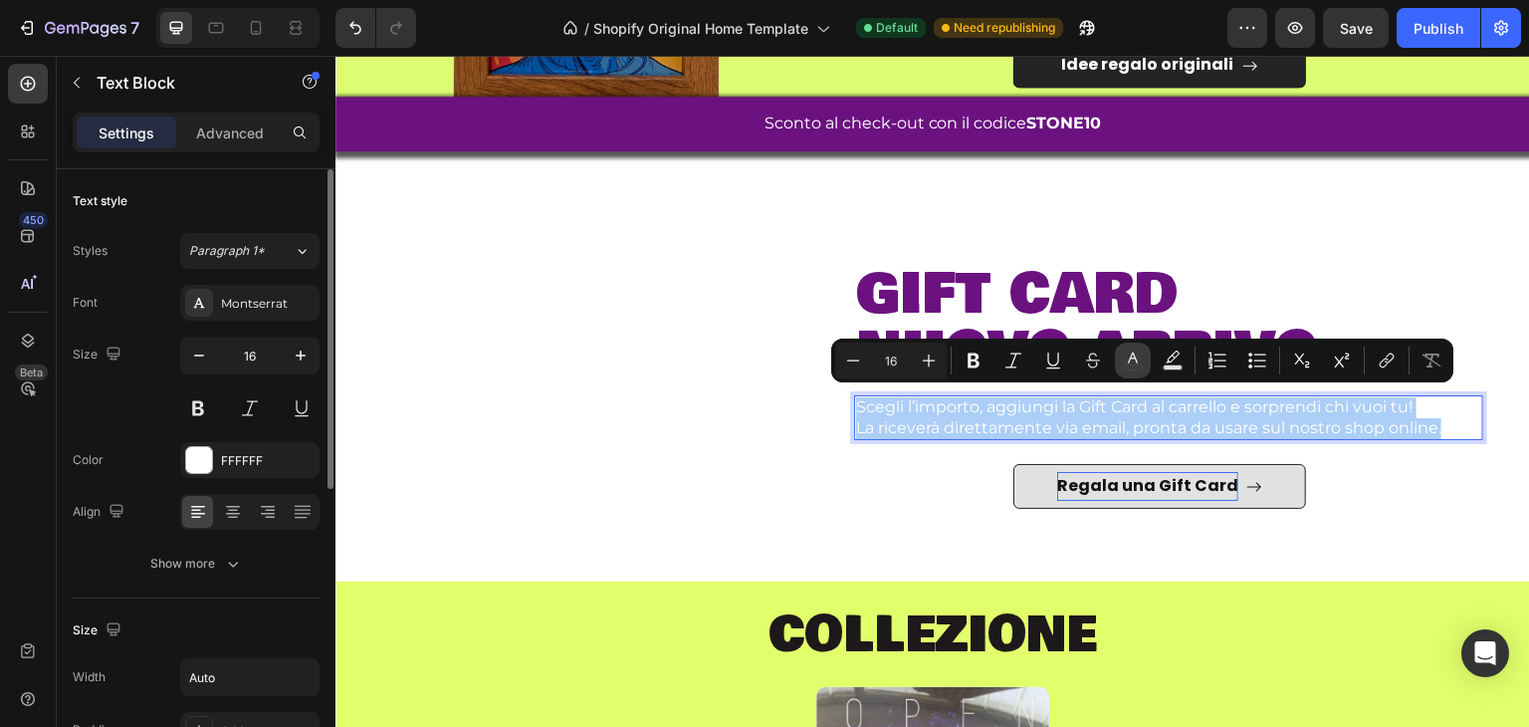
click at [1143, 367] on button "color" at bounding box center [1133, 361] width 36 height 36
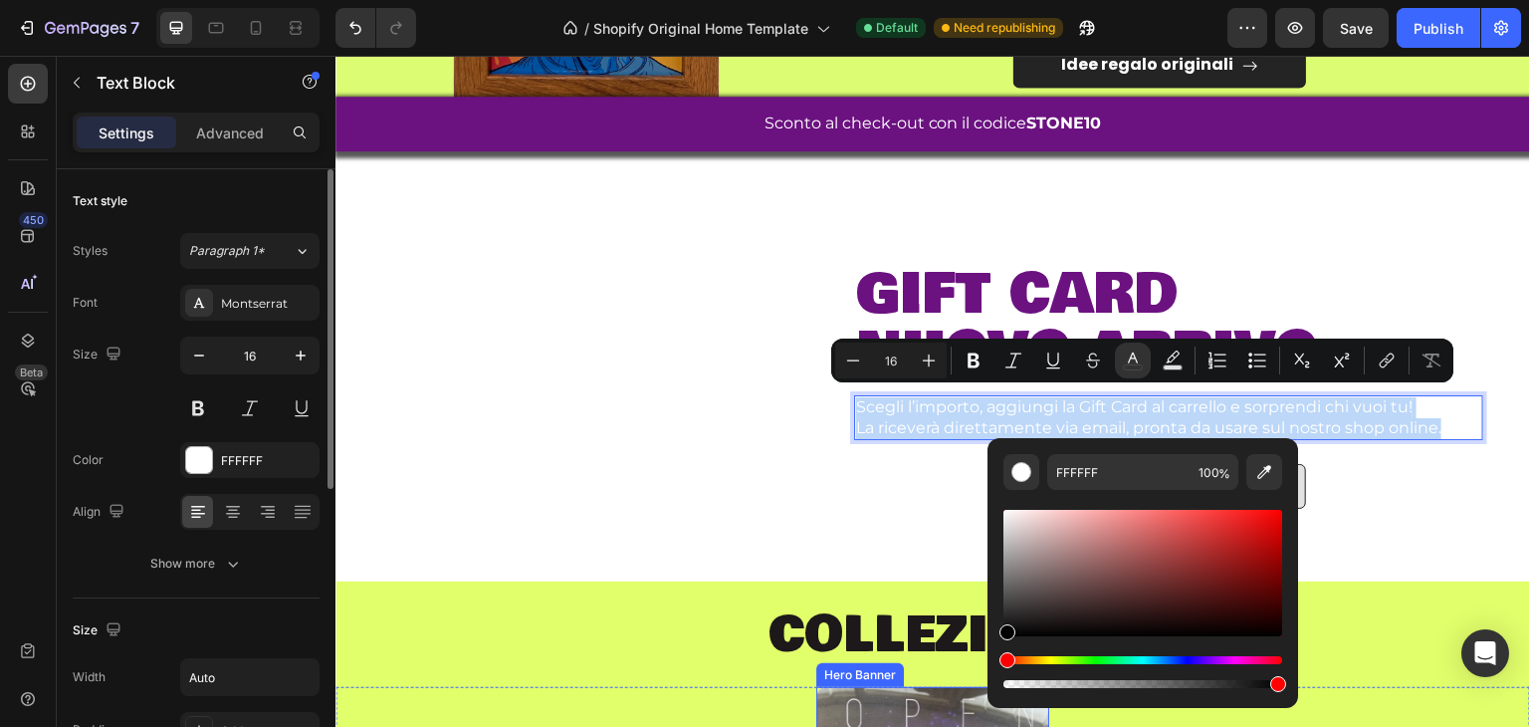
type input "000000"
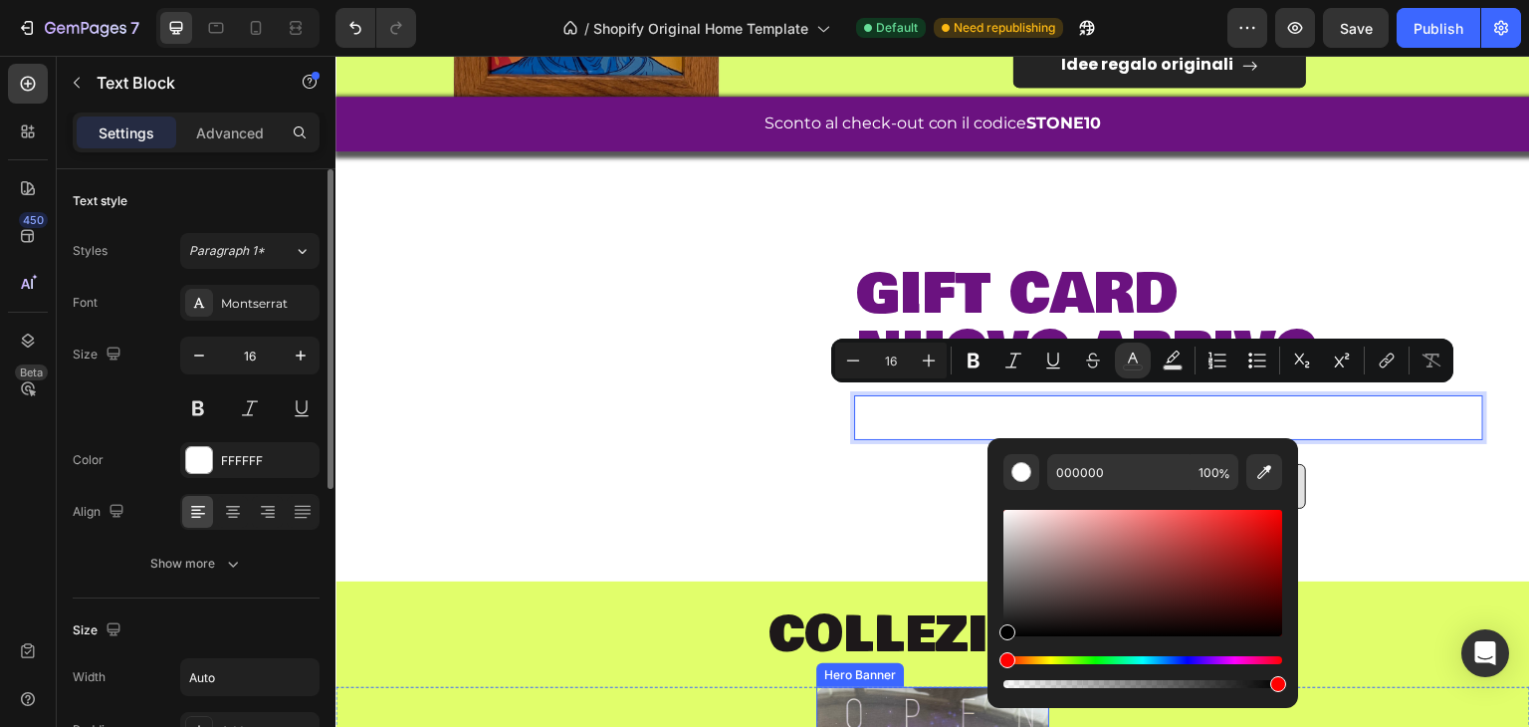
drag, startPoint x: 1383, startPoint y: 638, endPoint x: 934, endPoint y: 700, distance: 453.3
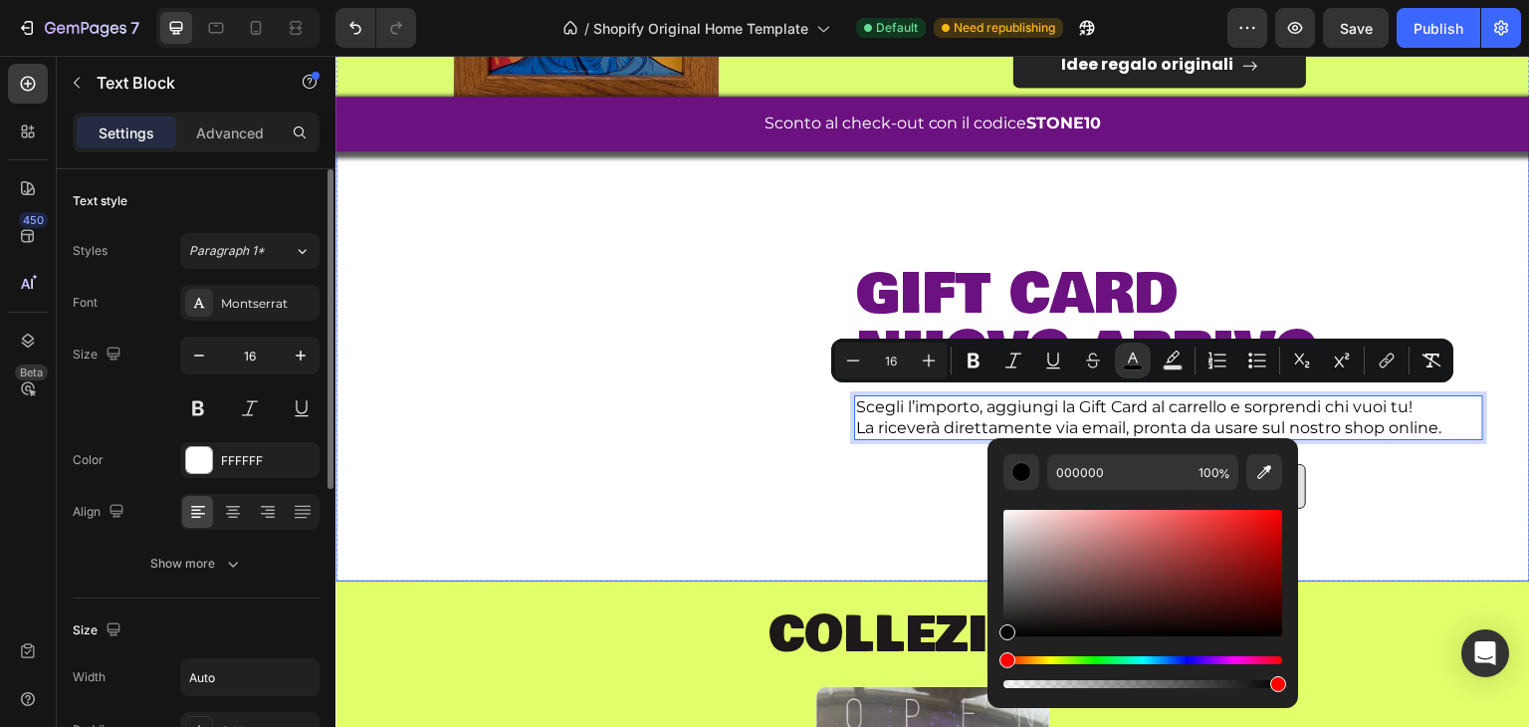
click at [666, 459] on div "Image" at bounding box center [586, 380] width 472 height 305
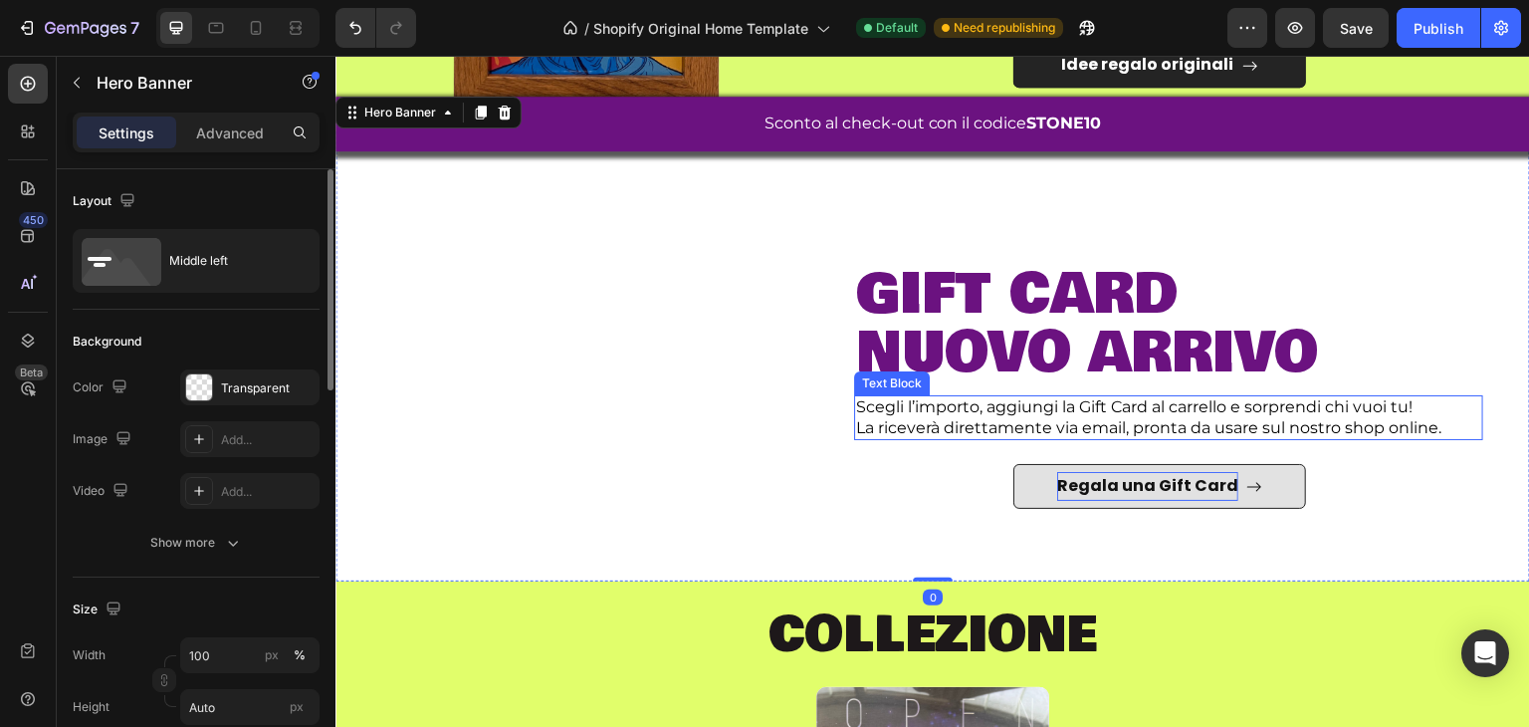
click at [908, 422] on span "La riceverà direttamente via email, pronta da usare sul nostro shop online." at bounding box center [1148, 427] width 585 height 19
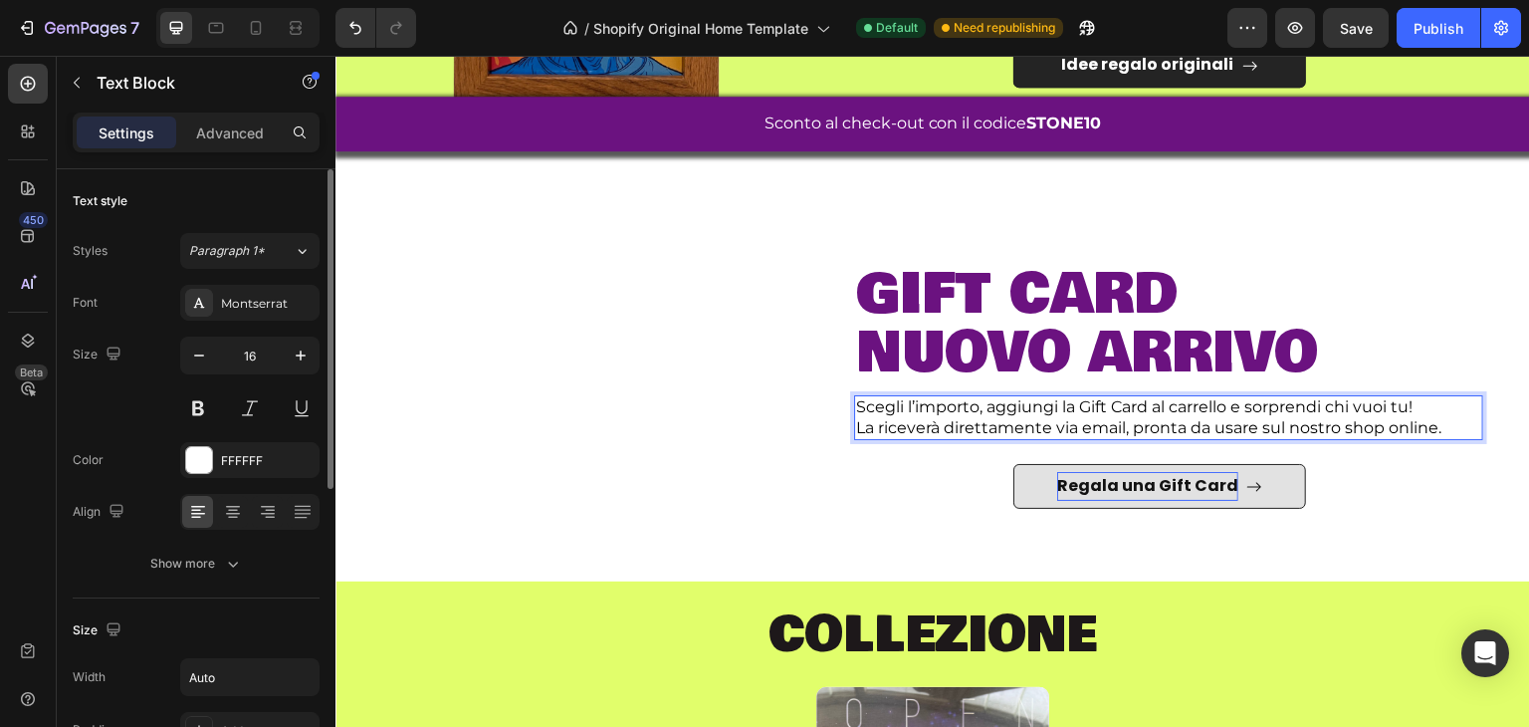
click at [1294, 418] on span "La riceverà direttamente via email, pronta da usare sul nostro shop online." at bounding box center [1148, 427] width 585 height 19
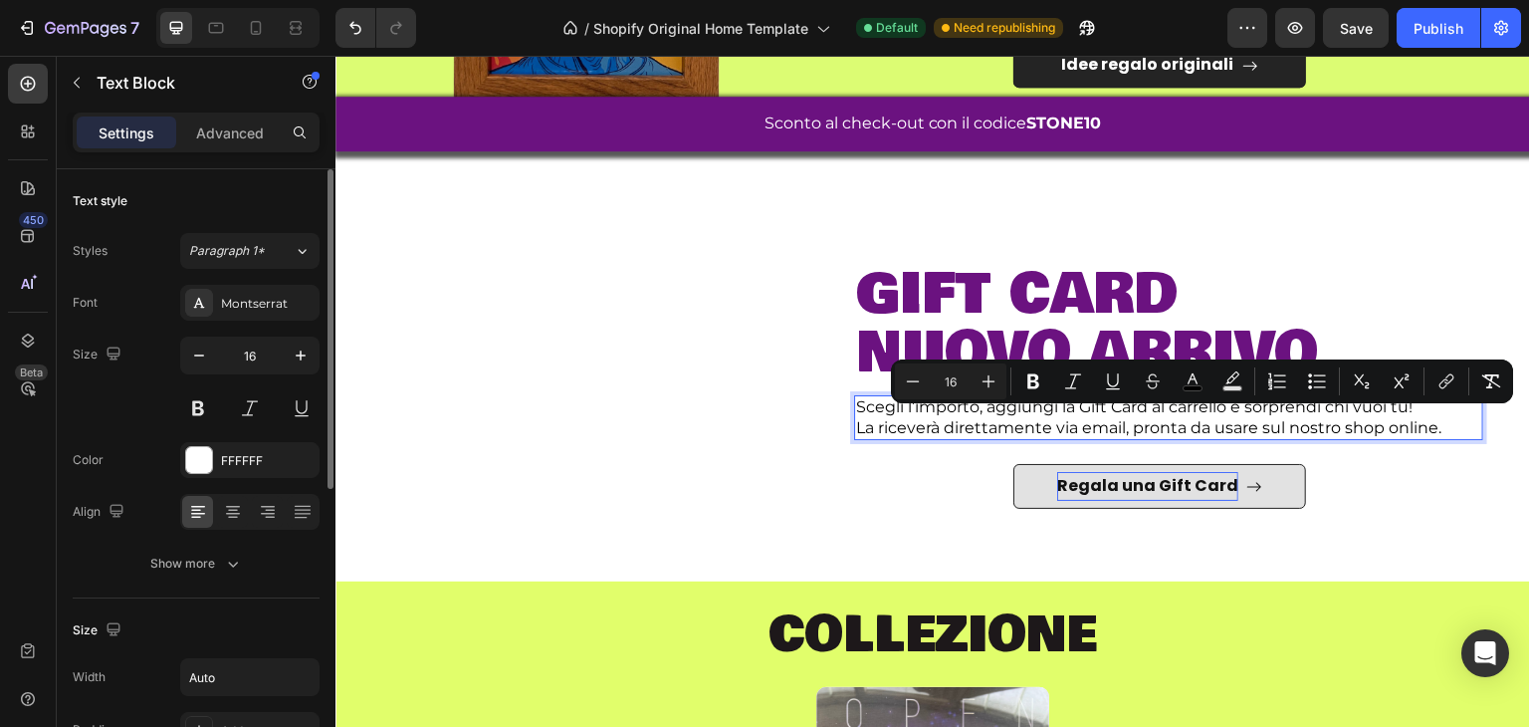
click at [993, 427] on span "La riceverà direttamente via email, pronta da usare sul nostro shop online." at bounding box center [1148, 427] width 585 height 19
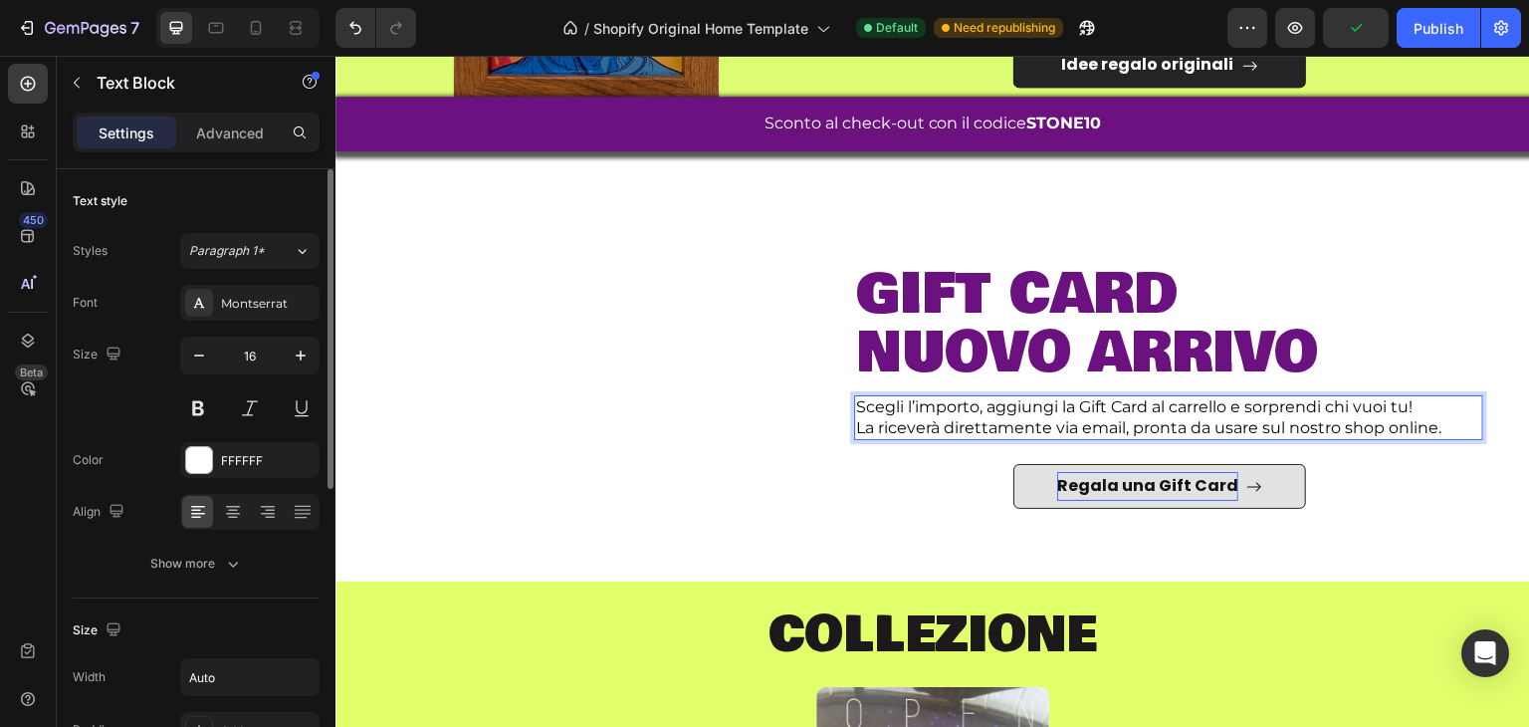
click at [1048, 420] on span "La riceverà direttamente via email, pronta da usare sul nostro shop online." at bounding box center [1148, 427] width 585 height 19
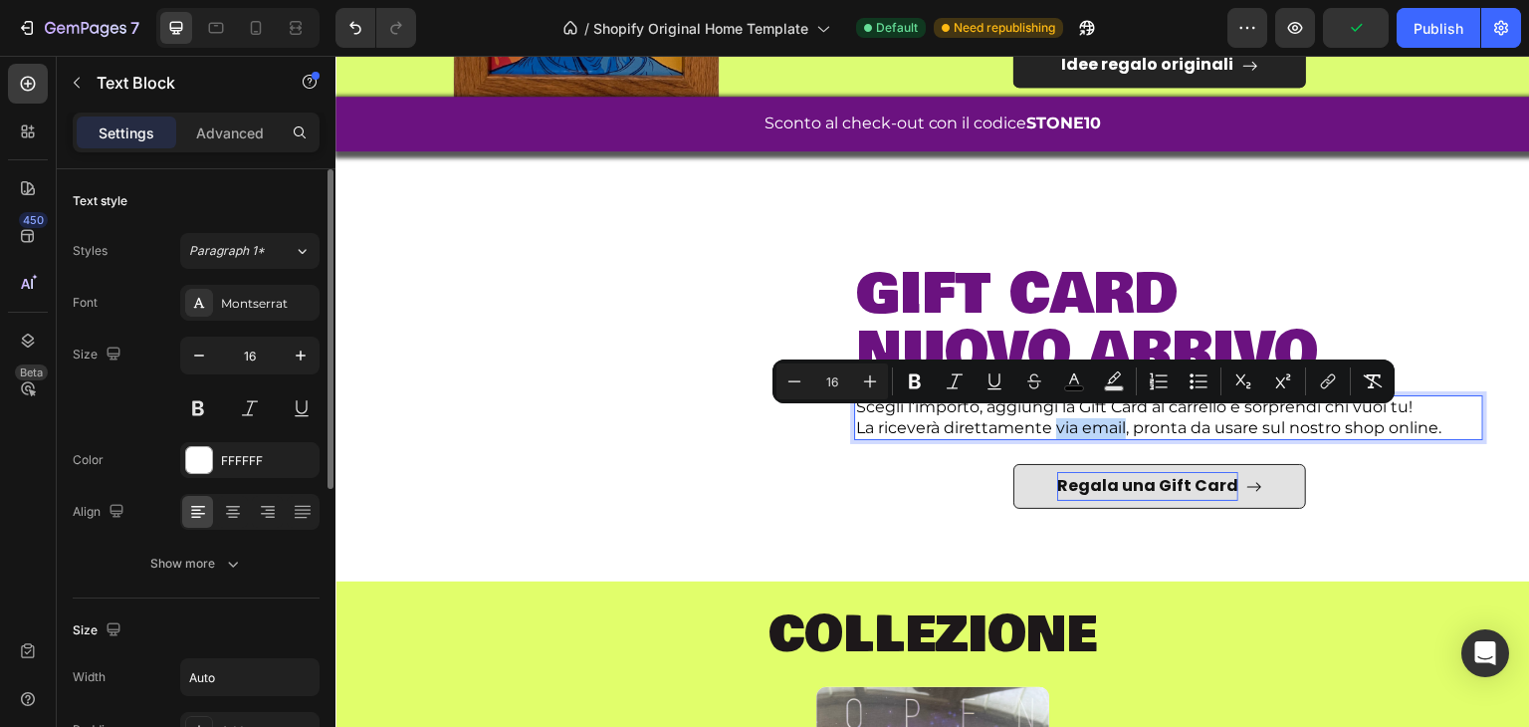
drag, startPoint x: 1047, startPoint y: 420, endPoint x: 1091, endPoint y: 420, distance: 43.8
click at [1091, 420] on span "La riceverà direttamente via email, pronta da usare sul nostro shop online." at bounding box center [1148, 427] width 585 height 19
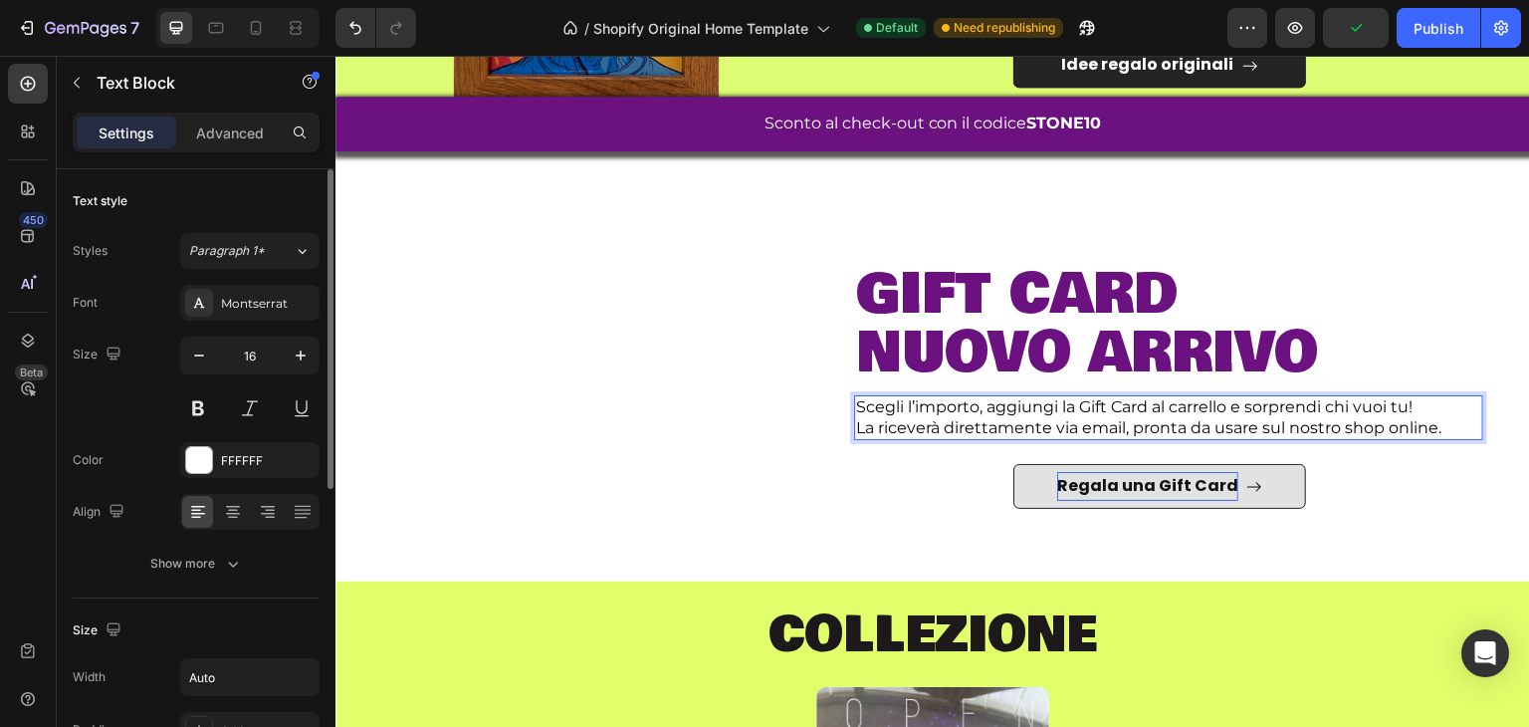
click at [1086, 426] on span "La riceverà direttamente via email, pronta da usare sul nostro shop online." at bounding box center [1148, 427] width 585 height 19
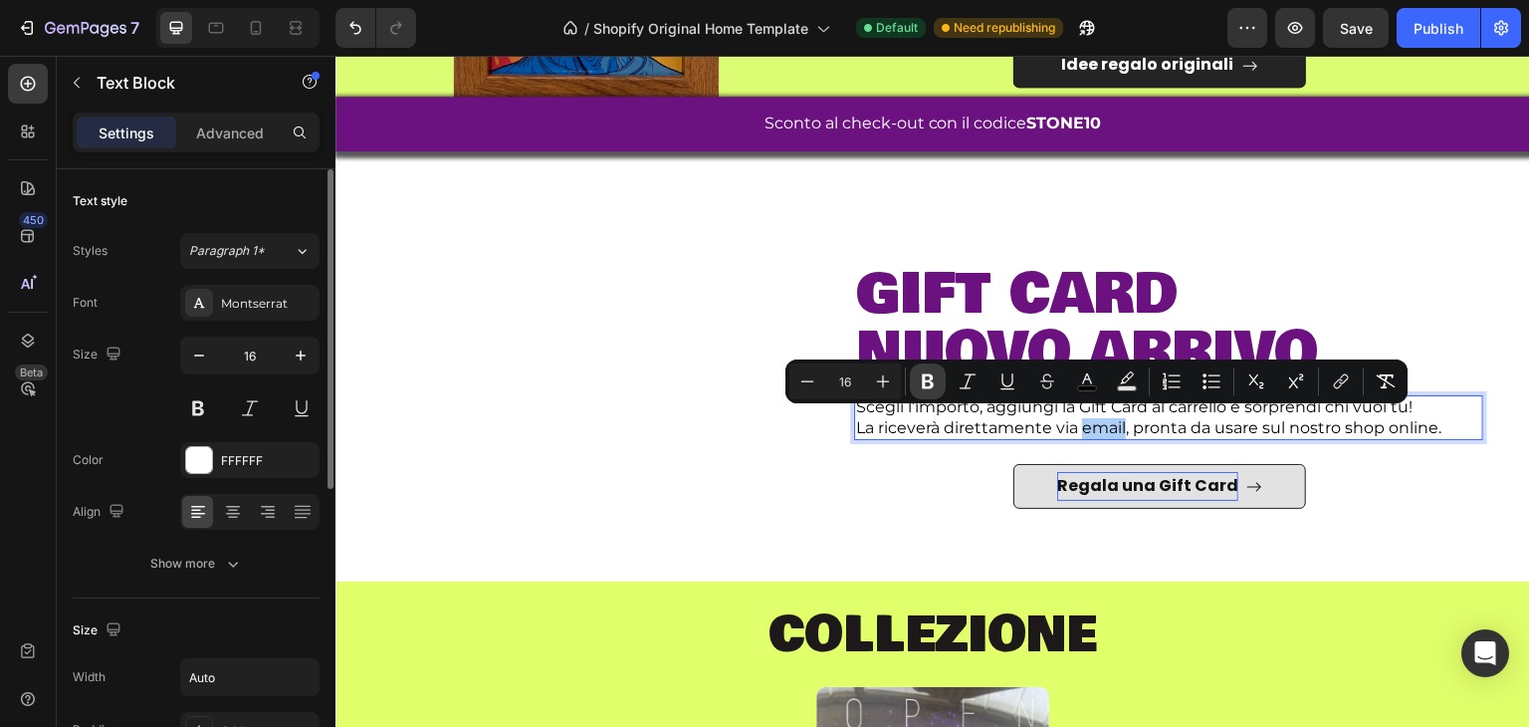
drag, startPoint x: 938, startPoint y: 386, endPoint x: 995, endPoint y: 399, distance: 58.2
click at [938, 386] on button "Bold" at bounding box center [928, 381] width 36 height 36
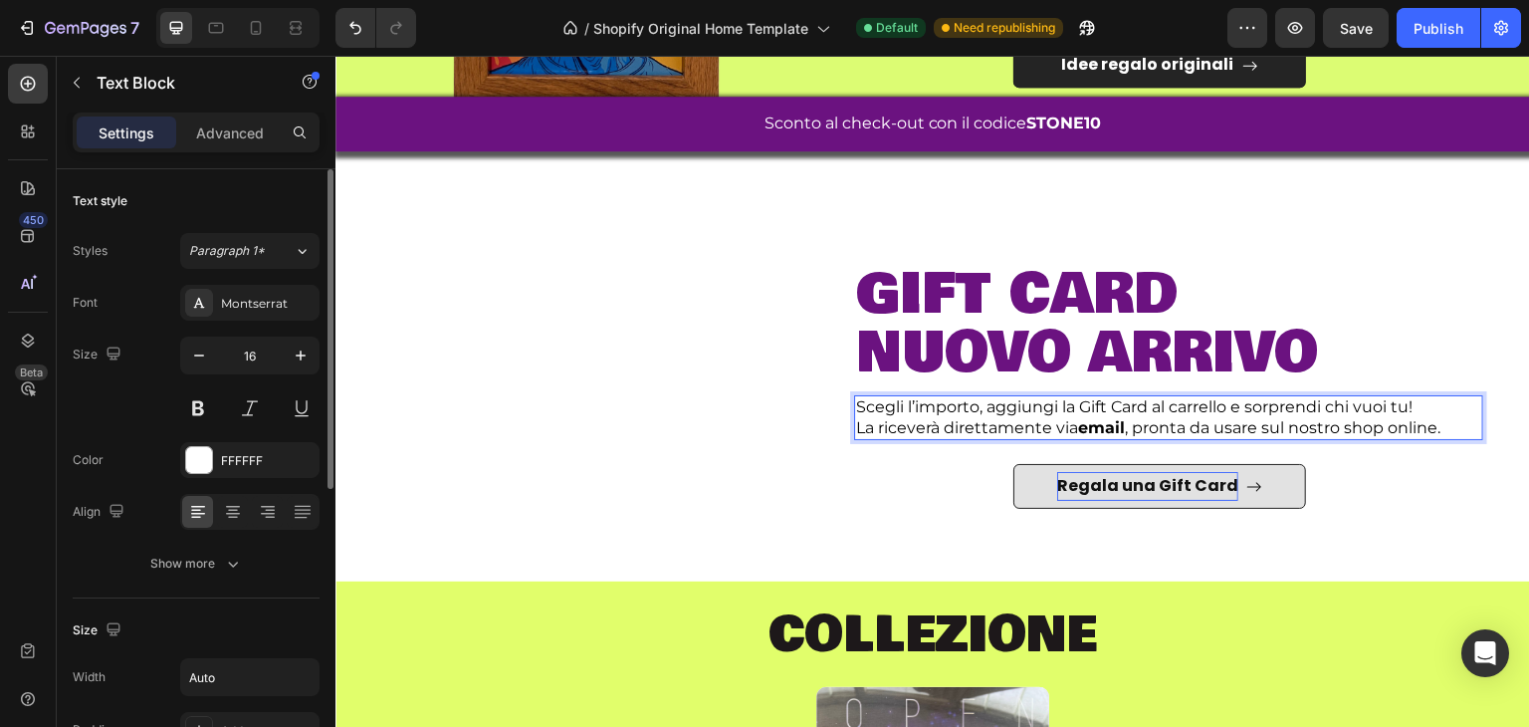
click at [1273, 431] on span "La riceverà direttamente via email , pronta da usare sul nostro shop online." at bounding box center [1148, 427] width 584 height 19
click at [1430, 424] on span "La riceverà direttamente via email , pronta da usare sul nostro shop online." at bounding box center [1148, 427] width 584 height 19
click at [1458, 424] on div "Scegli l’importo, aggiungi la Gift Card al carrello e sorprendi chi vuoi tu! La…" at bounding box center [1168, 418] width 629 height 46
click at [1150, 482] on p "Regala una Gift Card" at bounding box center [1147, 486] width 181 height 29
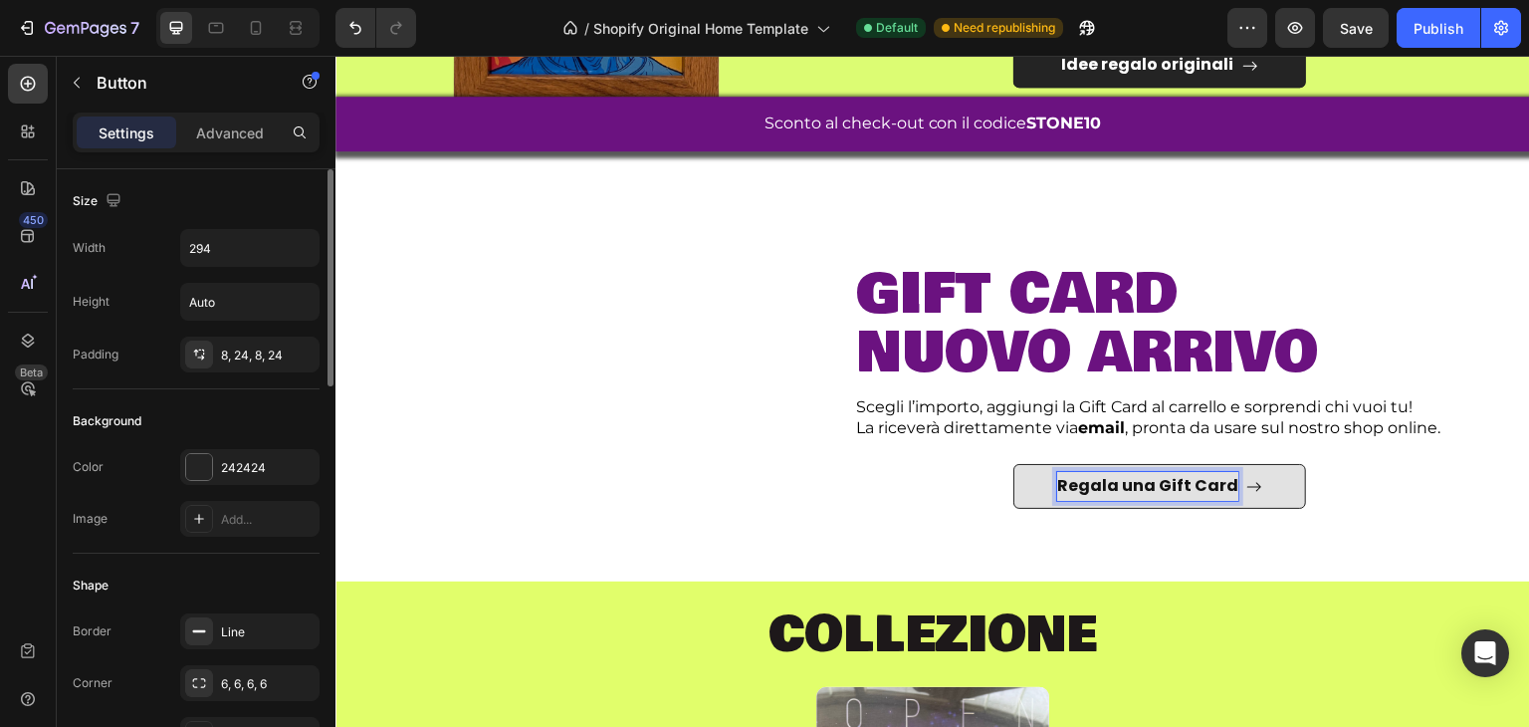
click at [1120, 483] on p "Regala una Gift Card" at bounding box center [1147, 486] width 181 height 29
click at [1122, 488] on p "Regala una Gift Card" at bounding box center [1147, 486] width 181 height 29
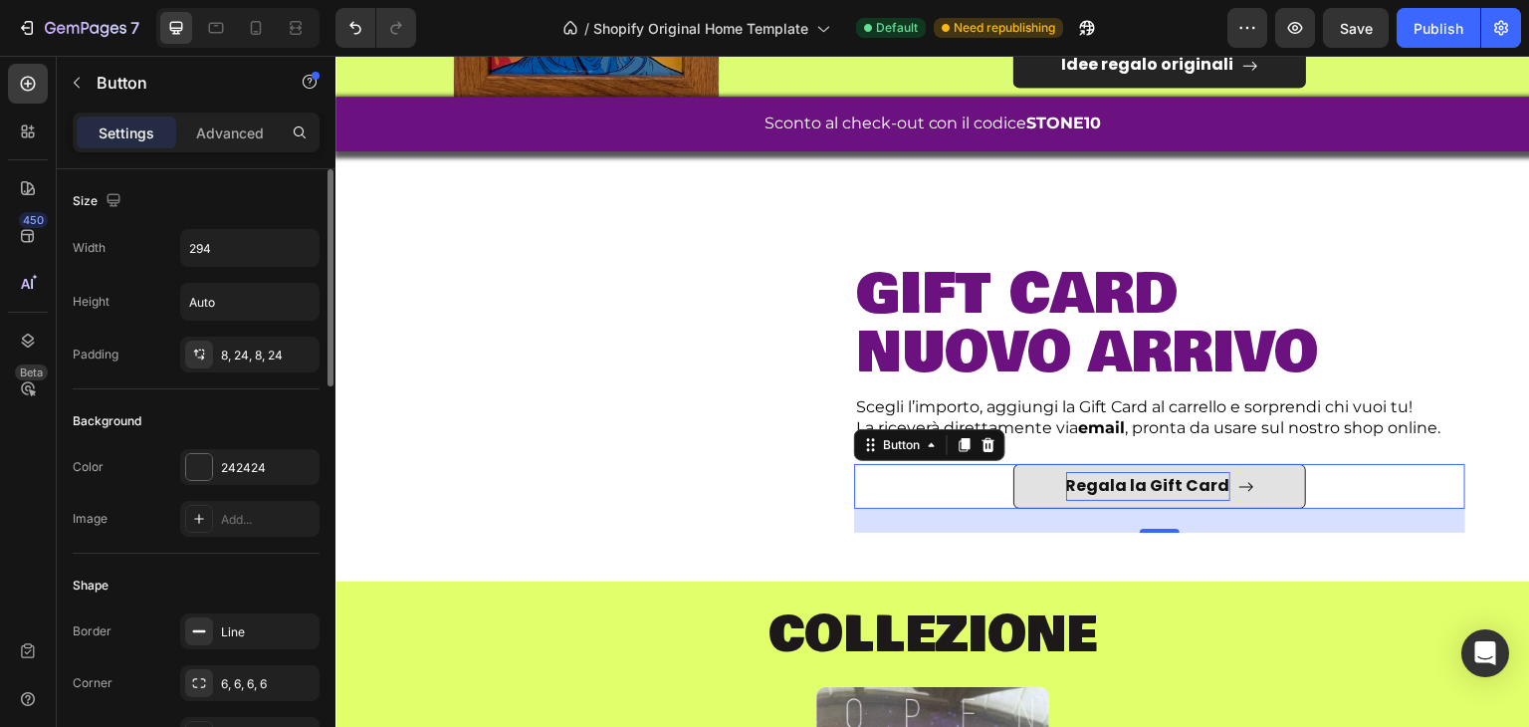
click at [982, 474] on div "Regala la Gift Card Button 24" at bounding box center [1159, 486] width 611 height 45
click at [1076, 472] on p "Regala la Gift Card" at bounding box center [1148, 486] width 164 height 29
click at [1153, 474] on p "Regala la Gift Card" at bounding box center [1148, 486] width 164 height 29
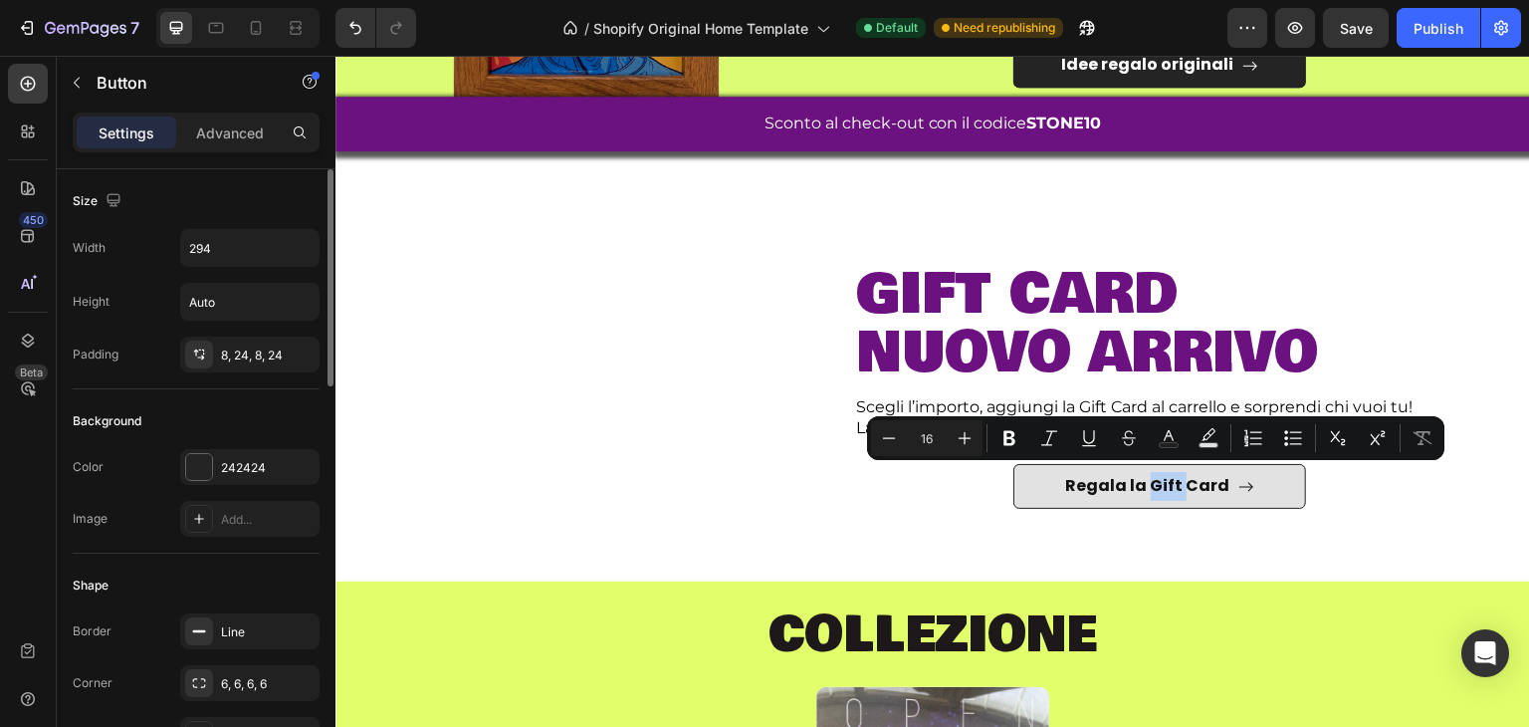
click at [1239, 479] on icon at bounding box center [1247, 487] width 16 height 16
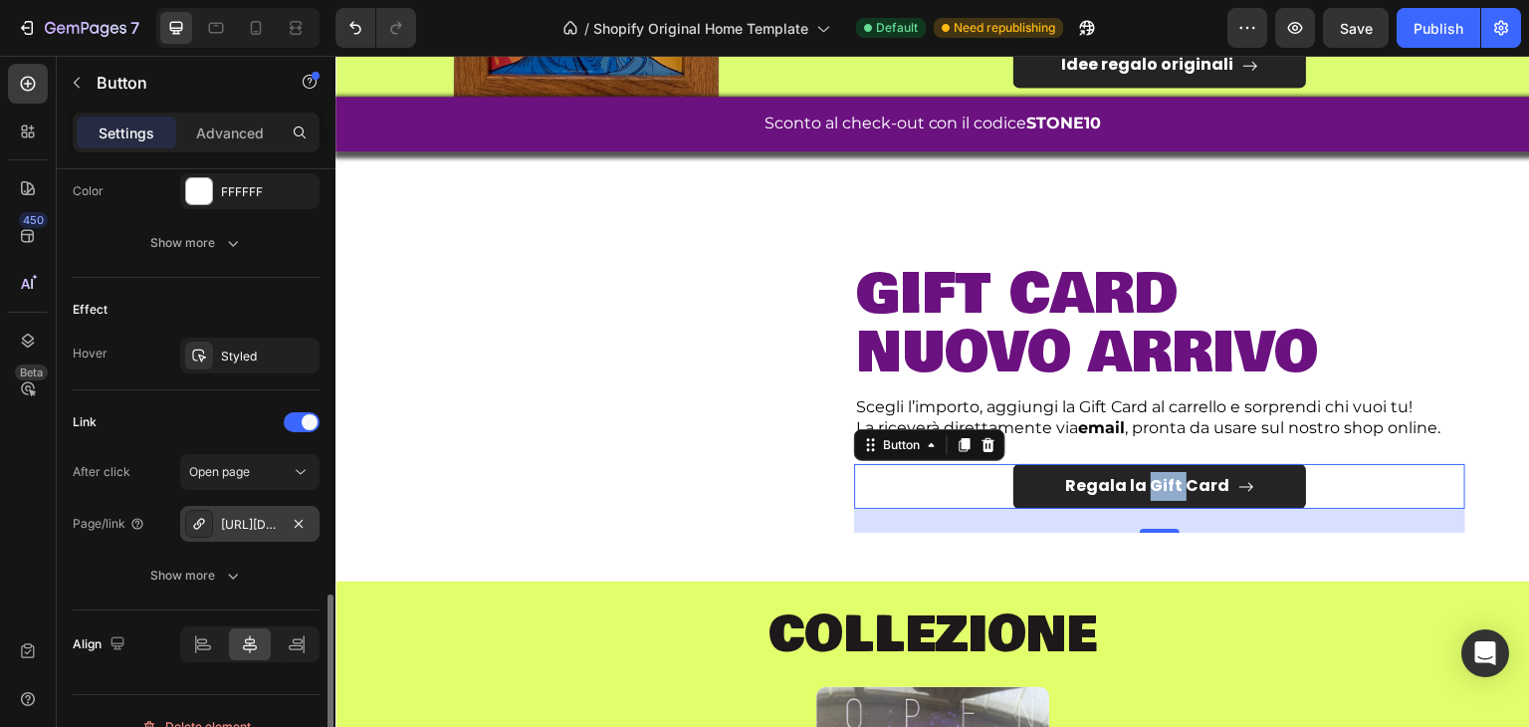
scroll to position [1123, 0]
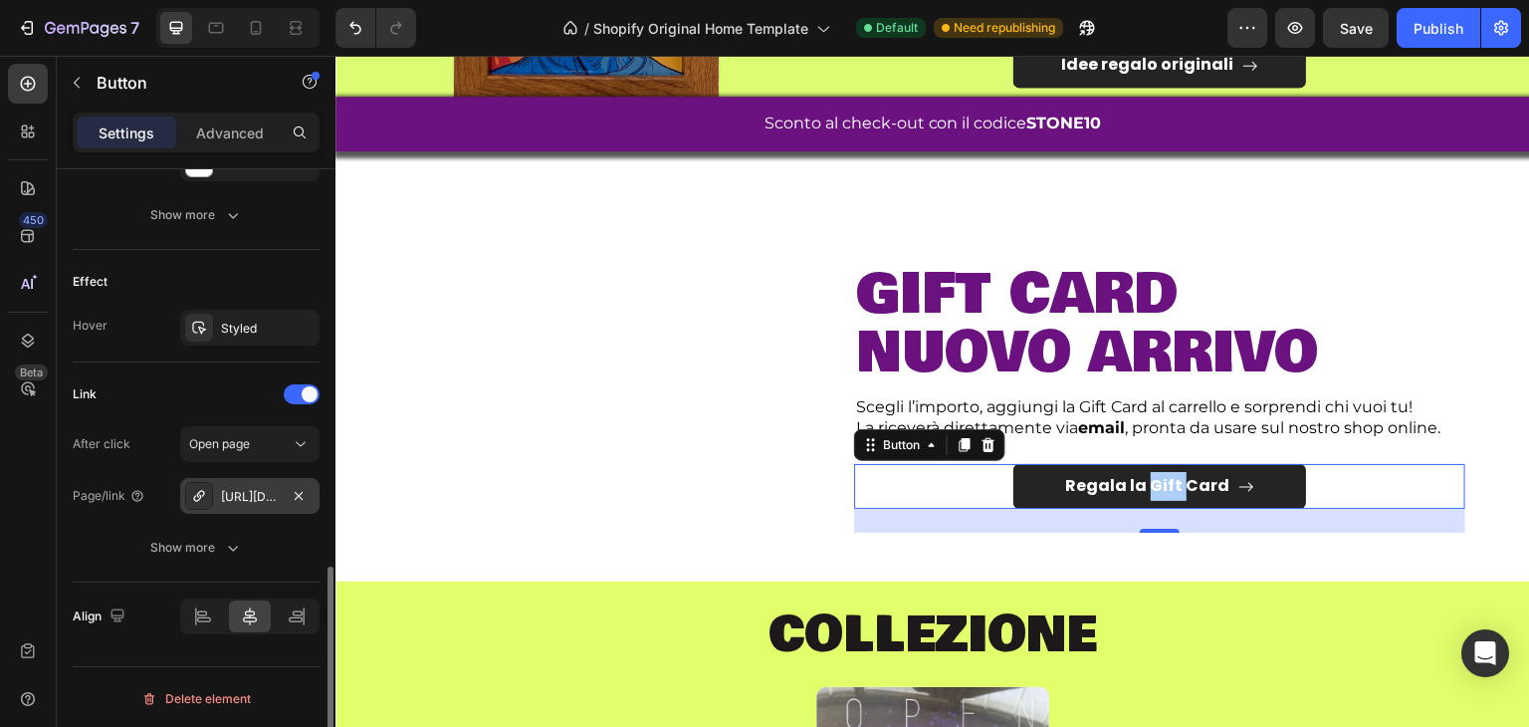
click at [239, 501] on div "[URL][DOMAIN_NAME]" at bounding box center [250, 497] width 58 height 18
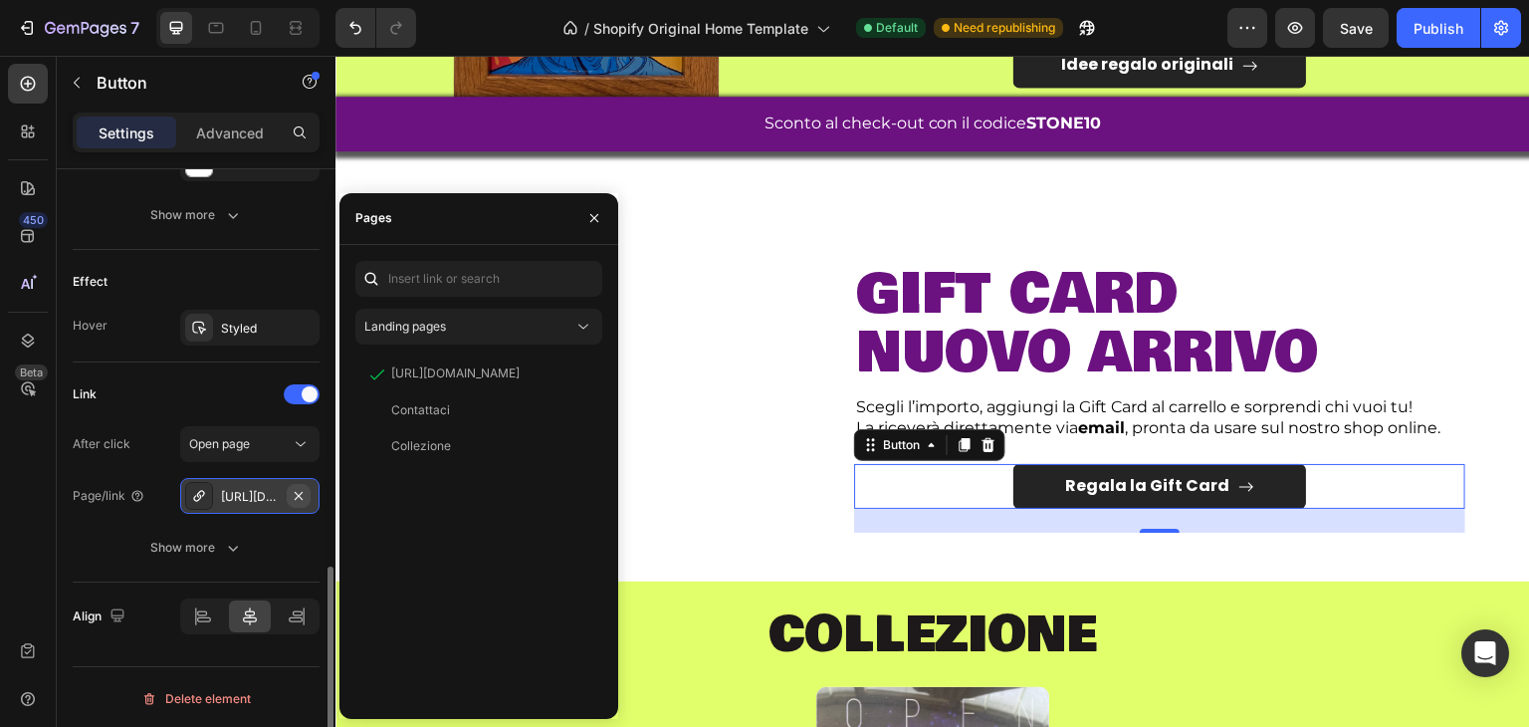
click at [298, 491] on icon "button" at bounding box center [299, 495] width 8 height 8
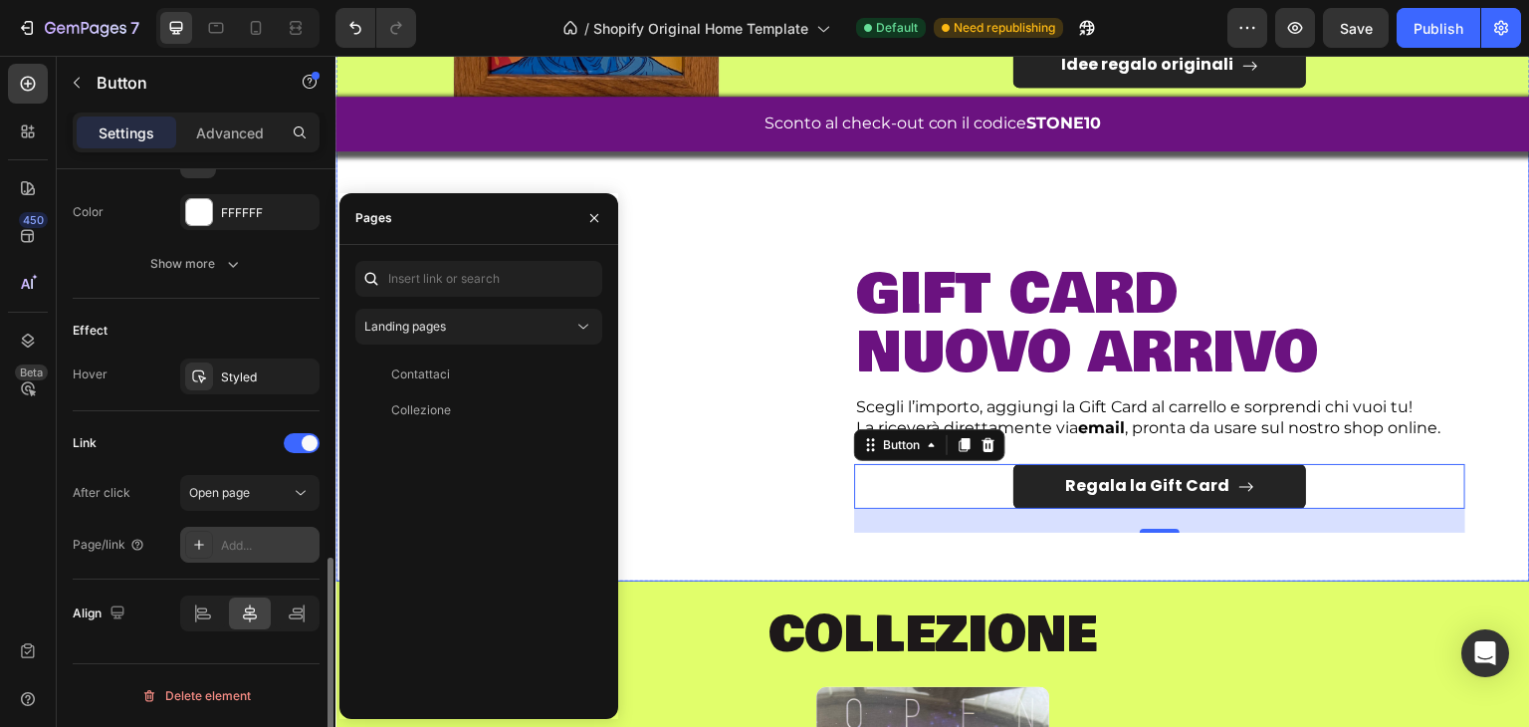
scroll to position [1071, 0]
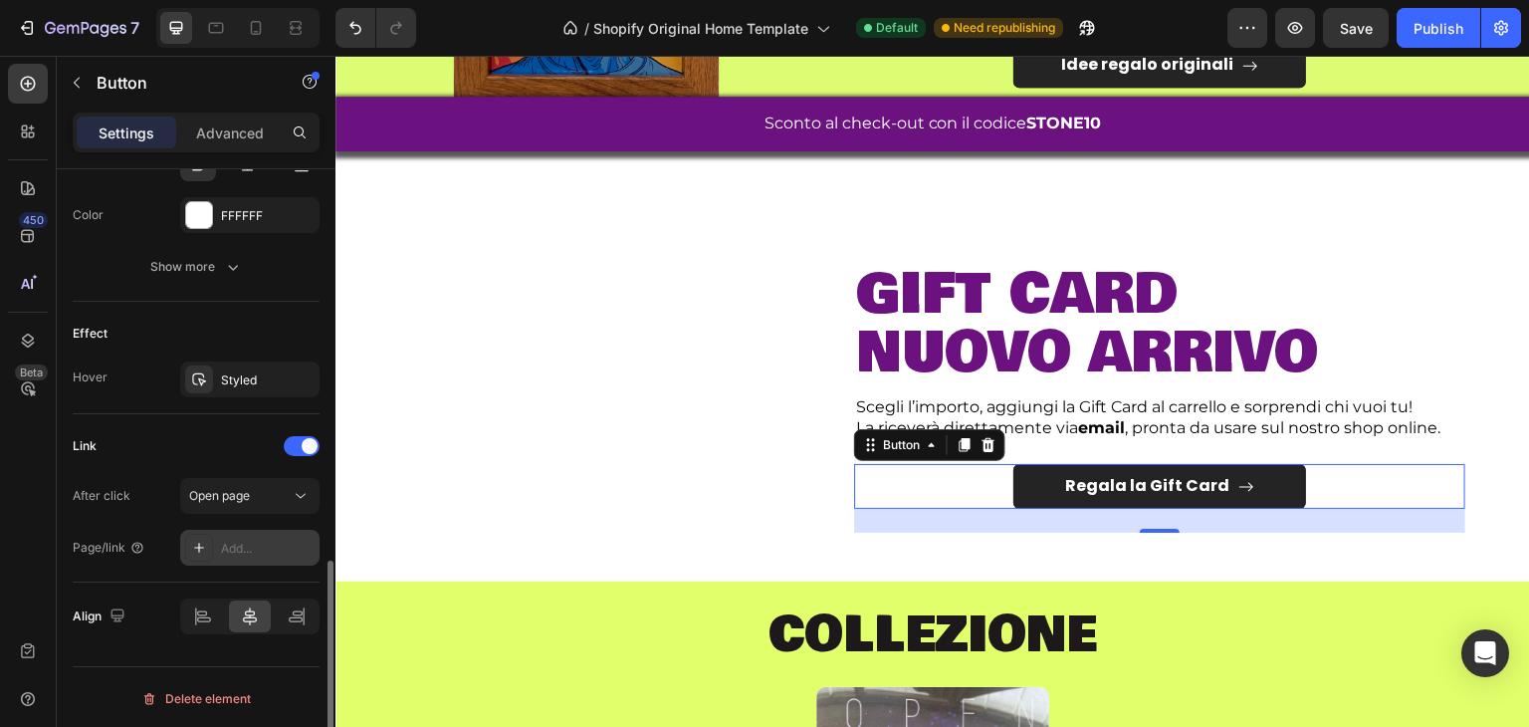
click at [239, 545] on div "Add..." at bounding box center [268, 549] width 94 height 18
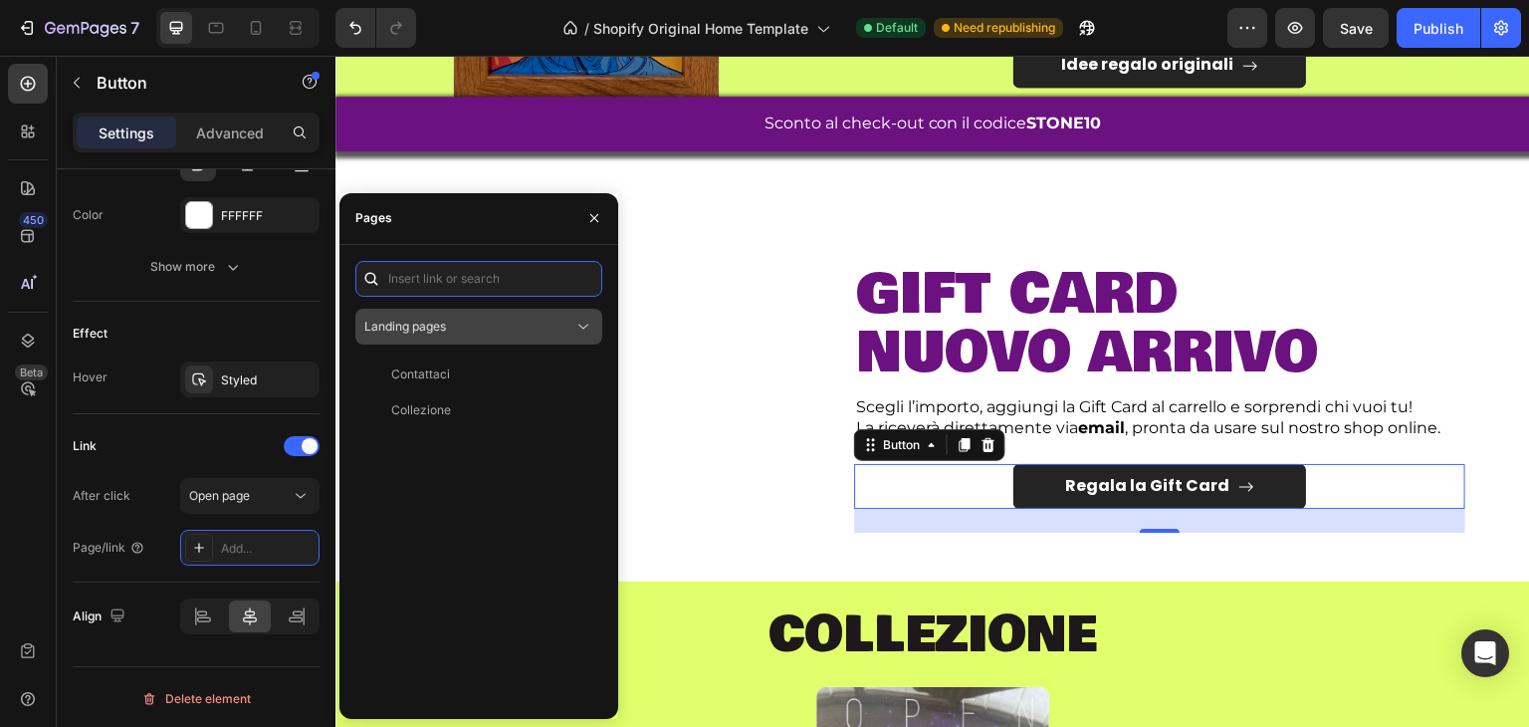
paste input "[URL][DOMAIN_NAME]"
type input "[URL][DOMAIN_NAME]"
click at [491, 319] on div "[URL][DOMAIN_NAME]" at bounding box center [455, 327] width 128 height 18
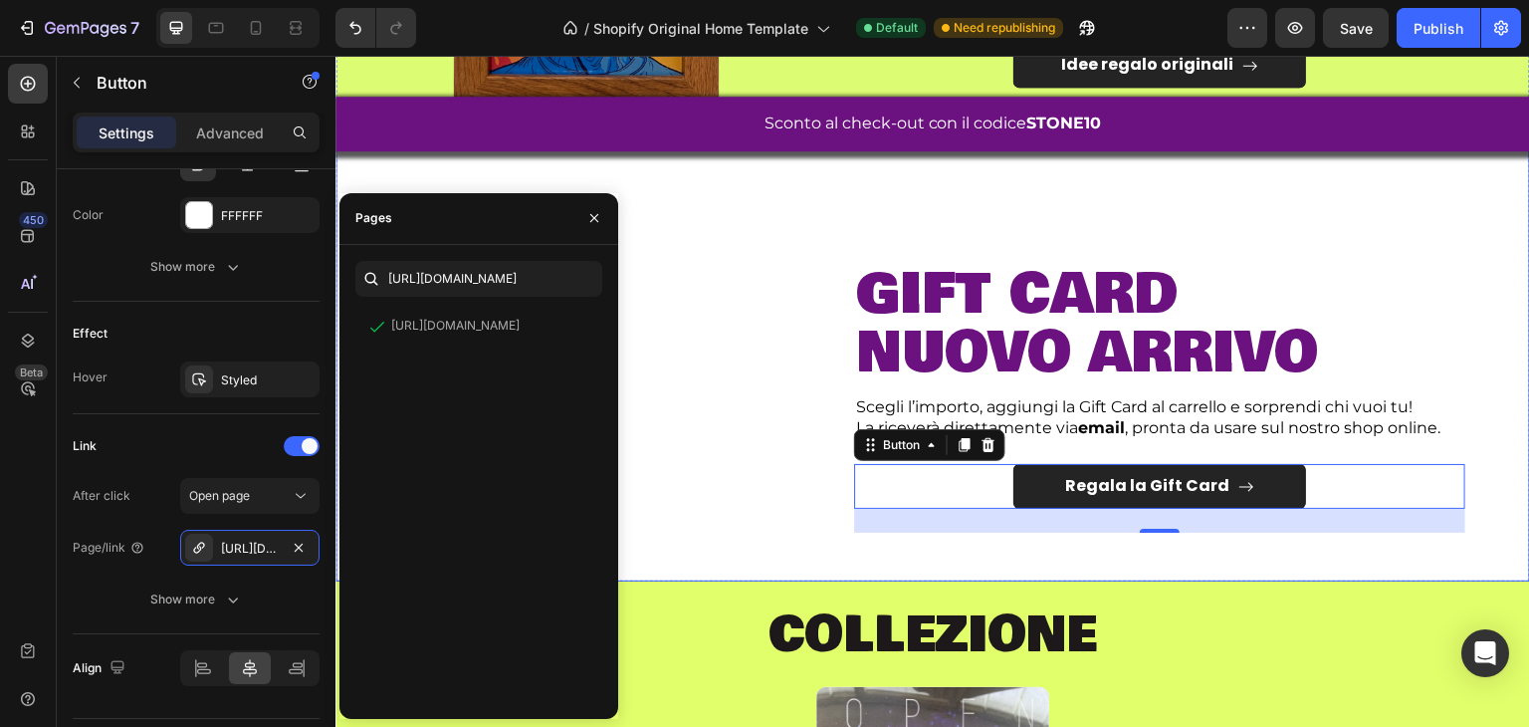
click at [730, 349] on div "Image" at bounding box center [586, 380] width 472 height 305
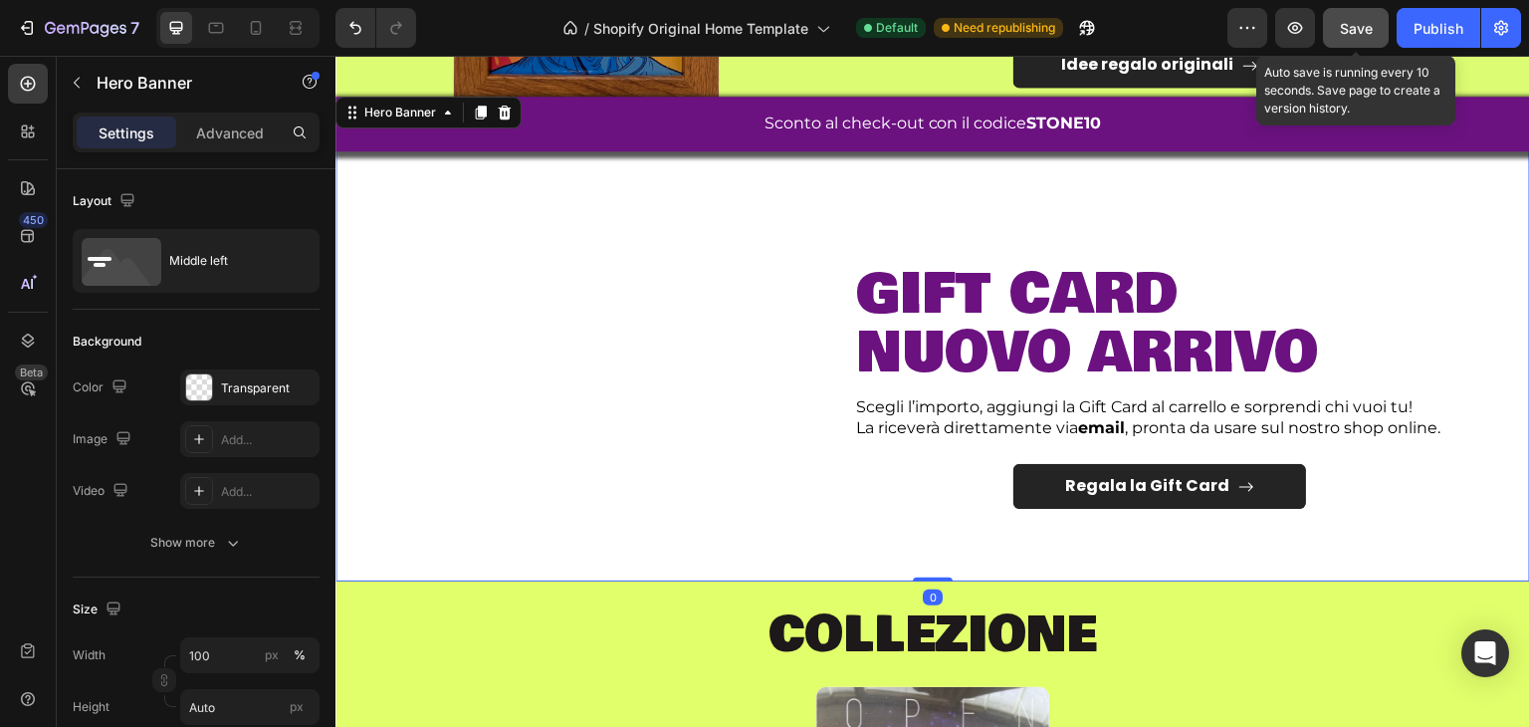
click at [1349, 32] on span "Save" at bounding box center [1356, 28] width 33 height 17
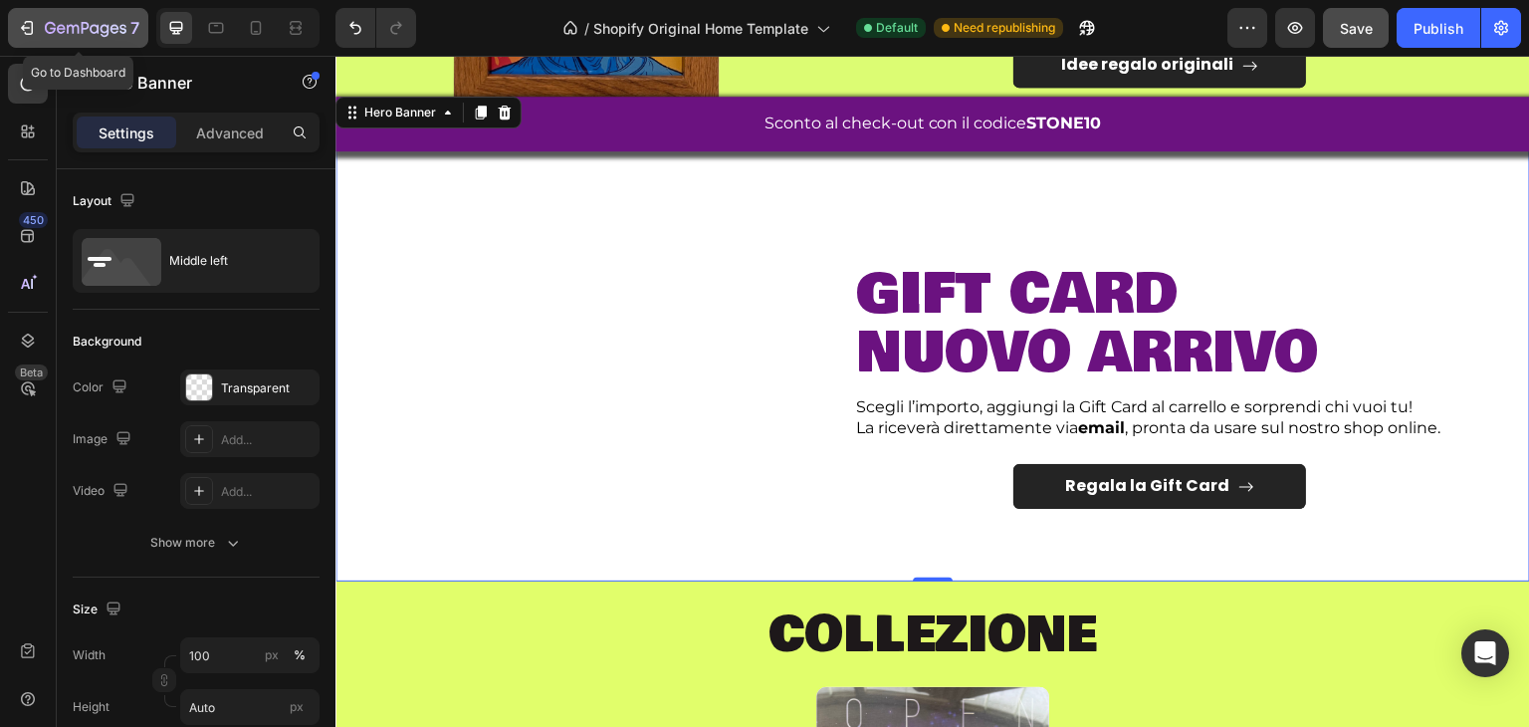
click at [56, 25] on icon "button" at bounding box center [86, 29] width 82 height 17
